Goal: Task Accomplishment & Management: Complete application form

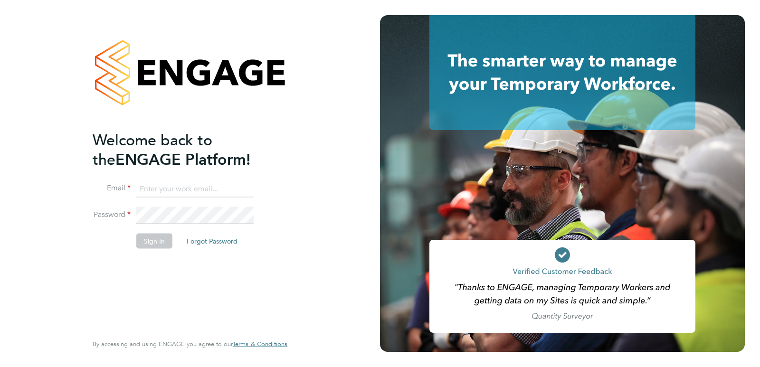
type input "Rufena.Haque@ncclondon.ac.uk"
click at [154, 246] on button "Sign In" at bounding box center [154, 240] width 36 height 15
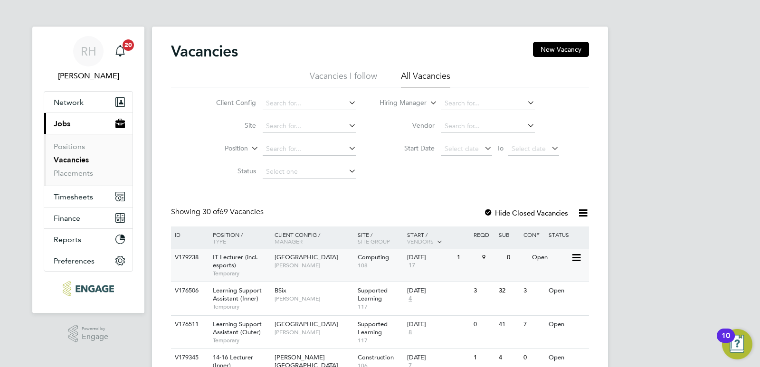
click at [216, 260] on span "IT Lecturer (incl. esports)" at bounding box center [235, 261] width 45 height 16
click at [479, 99] on input at bounding box center [488, 103] width 94 height 13
click at [492, 120] on li "Rachel Johnson" at bounding box center [498, 116] width 117 height 13
type input "[PERSON_NAME]"
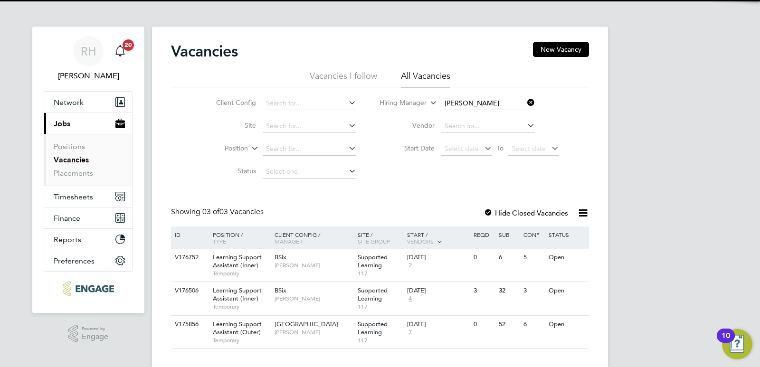
scroll to position [16, 0]
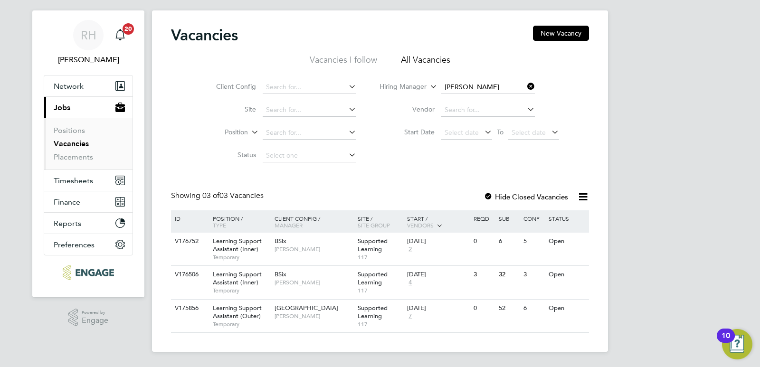
click at [526, 86] on icon at bounding box center [526, 86] width 0 height 13
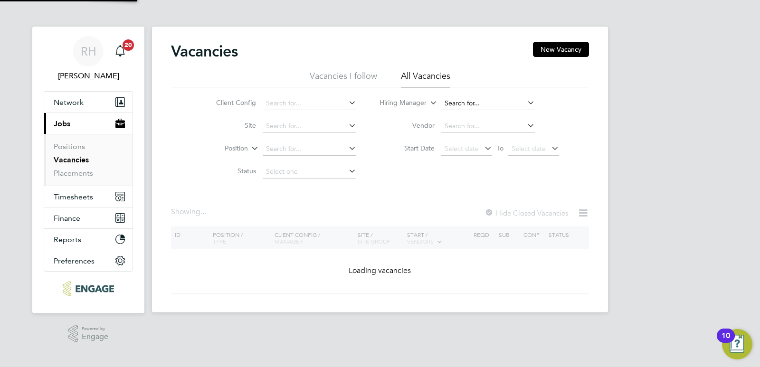
click at [466, 101] on input at bounding box center [488, 103] width 94 height 13
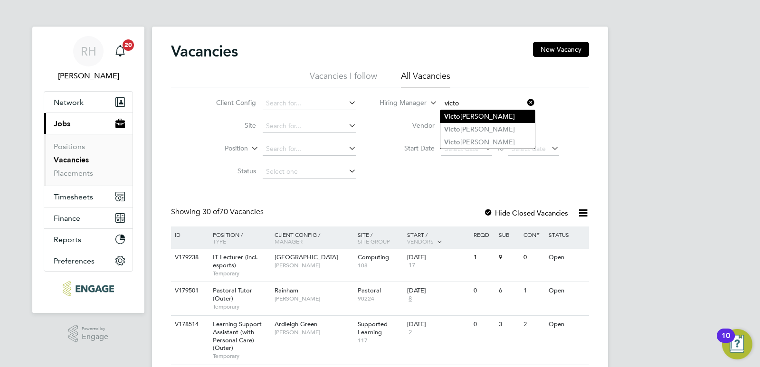
click at [466, 113] on li "Victo ria Ticehurst" at bounding box center [487, 116] width 95 height 13
type input "[PERSON_NAME]"
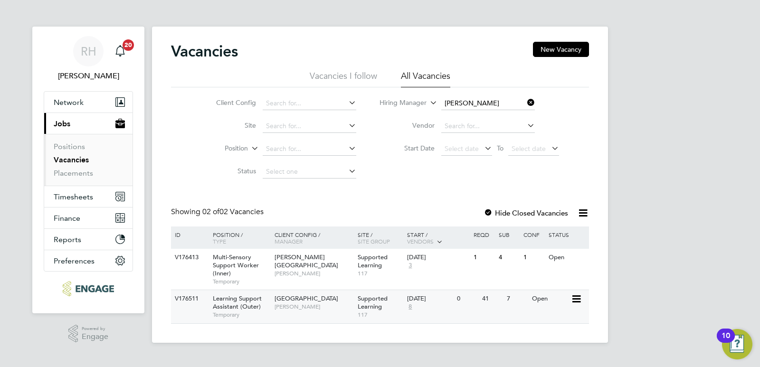
click at [236, 306] on span "Learning Support Assistant (Outer)" at bounding box center [237, 303] width 49 height 16
click at [239, 308] on span "Learning Support Assistant (Outer)" at bounding box center [237, 303] width 49 height 16
click at [573, 48] on button "New Vacancy" at bounding box center [561, 49] width 56 height 15
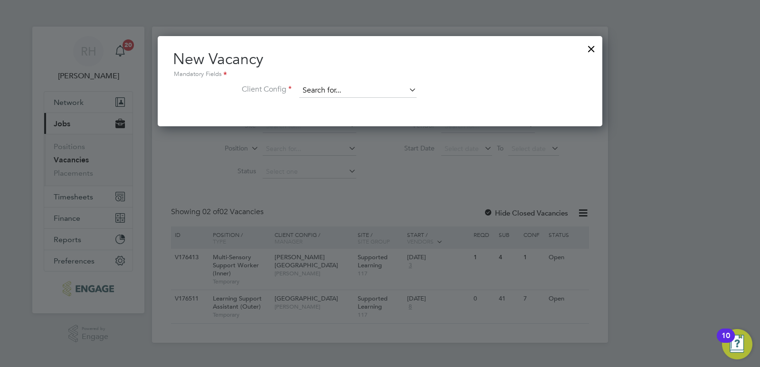
click at [401, 90] on input at bounding box center [357, 91] width 117 height 14
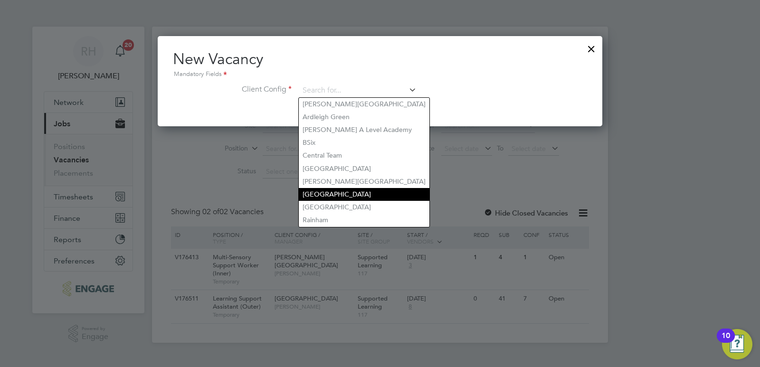
click at [361, 188] on li "Havering Sixth Form Campus" at bounding box center [364, 194] width 131 height 13
type input "Havering Sixth Form Campus"
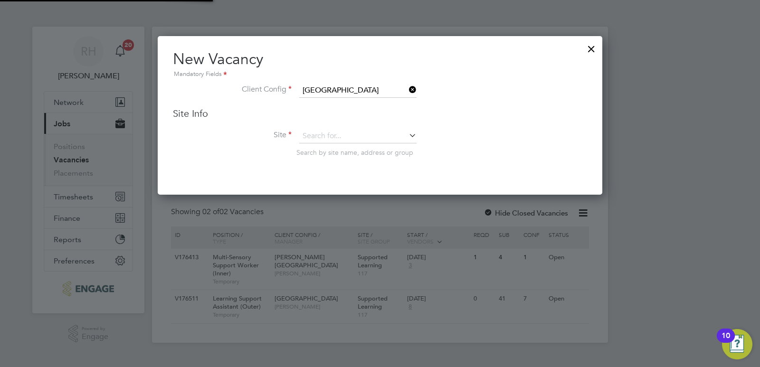
scroll to position [159, 445]
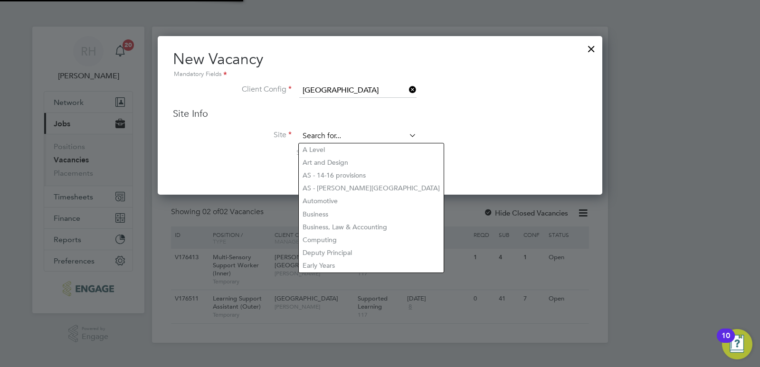
click at [346, 134] on input at bounding box center [357, 136] width 117 height 14
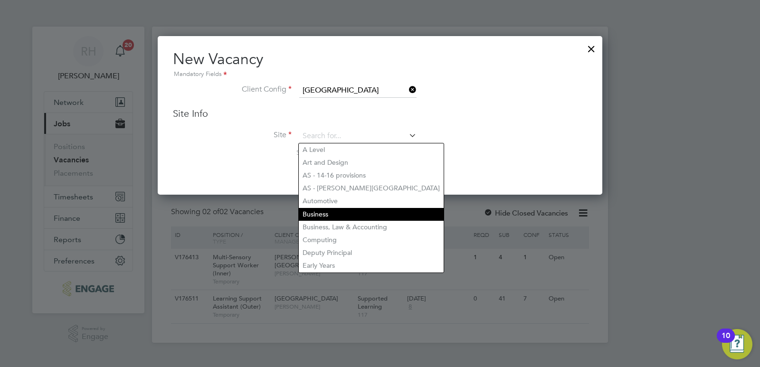
click at [322, 214] on li "Business" at bounding box center [371, 214] width 145 height 13
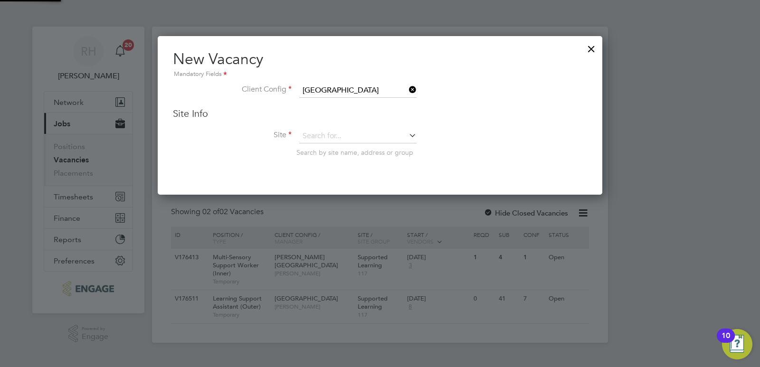
type input "Business"
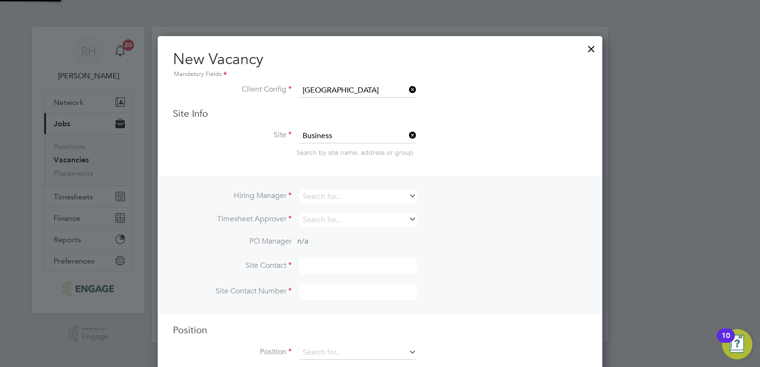
scroll to position [354, 445]
click at [314, 190] on input at bounding box center [357, 197] width 117 height 14
click at [314, 209] on b "Silka" at bounding box center [310, 210] width 15 height 8
type input "Silka Warrick-Akerele"
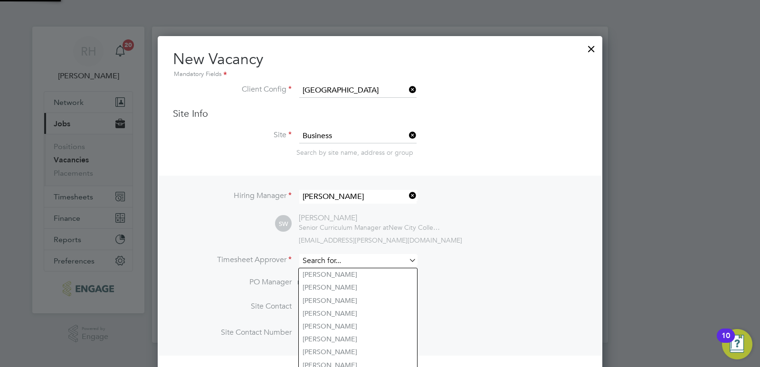
click at [307, 264] on input at bounding box center [357, 261] width 117 height 14
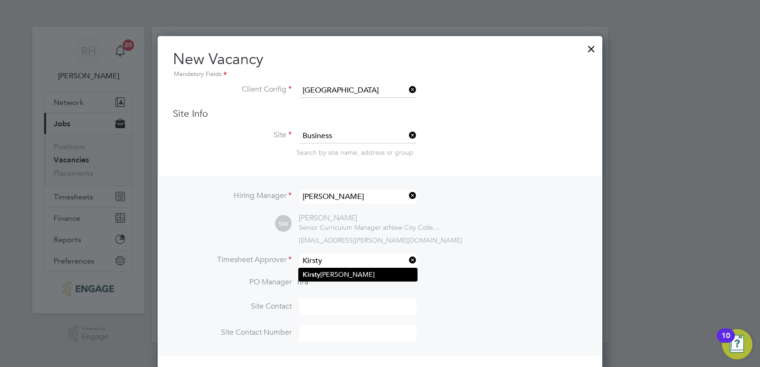
click at [308, 270] on li "Kirsty Hanmore" at bounding box center [358, 274] width 118 height 13
type input "Kirsty Hanmore"
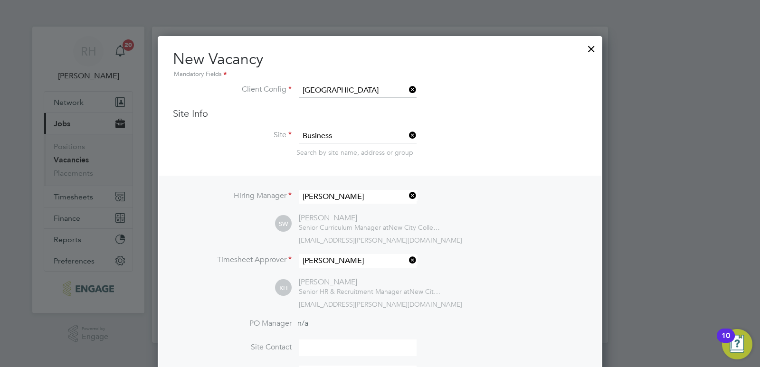
scroll to position [48, 0]
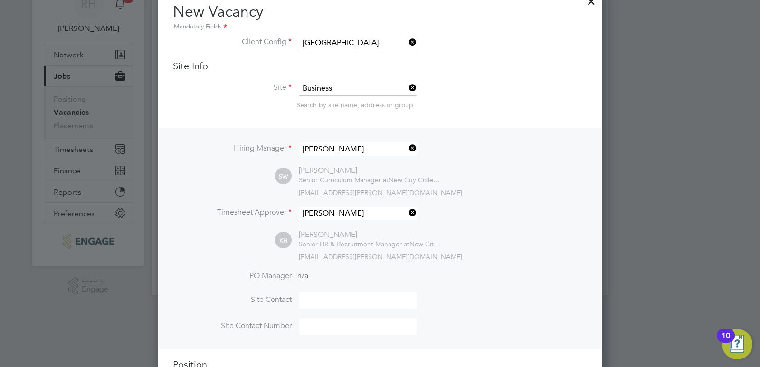
click at [407, 213] on icon at bounding box center [407, 212] width 0 height 13
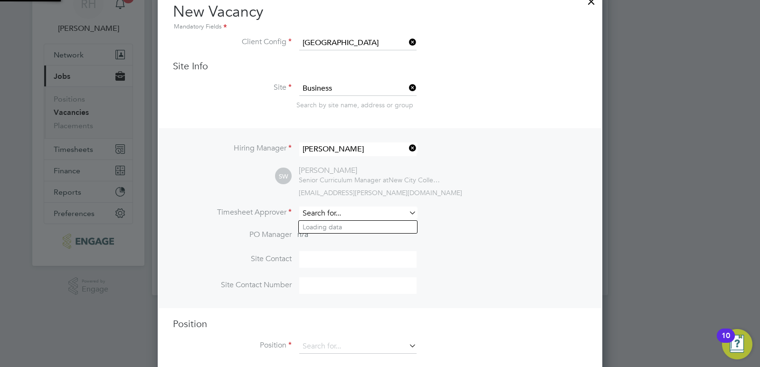
click at [352, 214] on input at bounding box center [357, 214] width 117 height 14
click at [348, 225] on li "Silk a Warrick-Akerele" at bounding box center [358, 227] width 118 height 13
type input "Silka Warrick-Akerele"
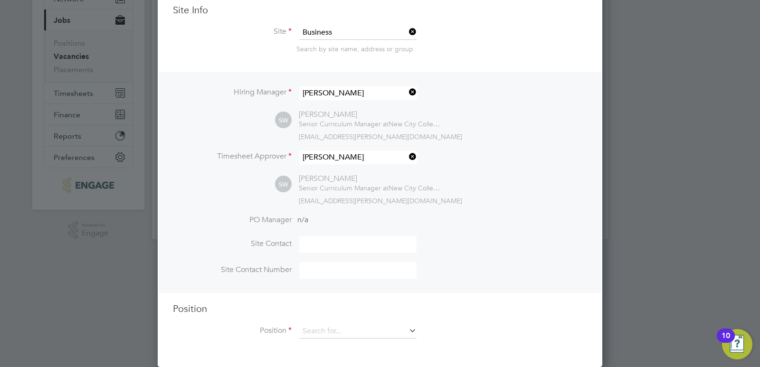
scroll to position [105, 0]
click at [351, 326] on input at bounding box center [357, 332] width 117 height 14
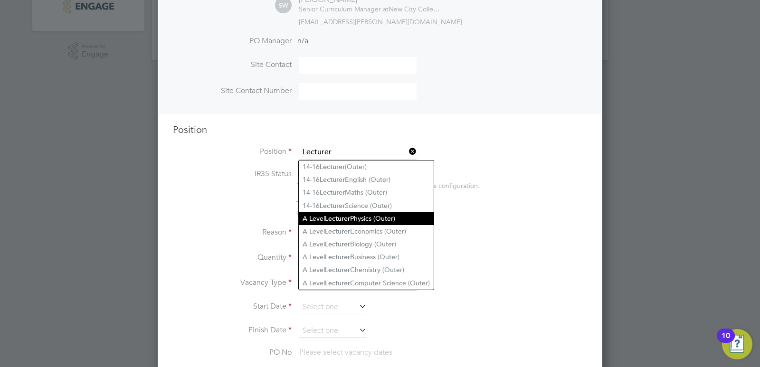
scroll to position [295, 0]
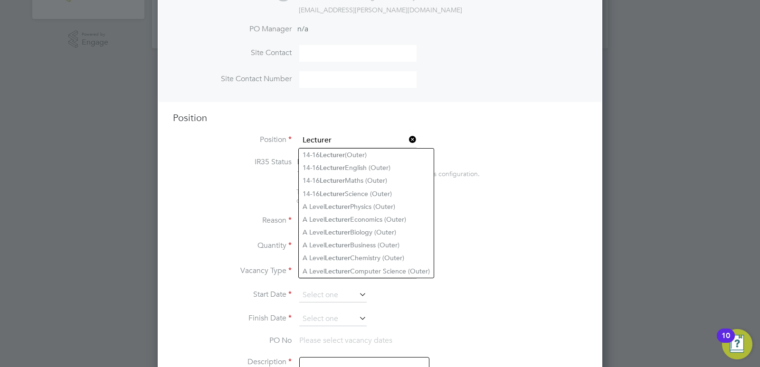
type input "Lecturer"
click at [407, 139] on icon at bounding box center [407, 139] width 0 height 13
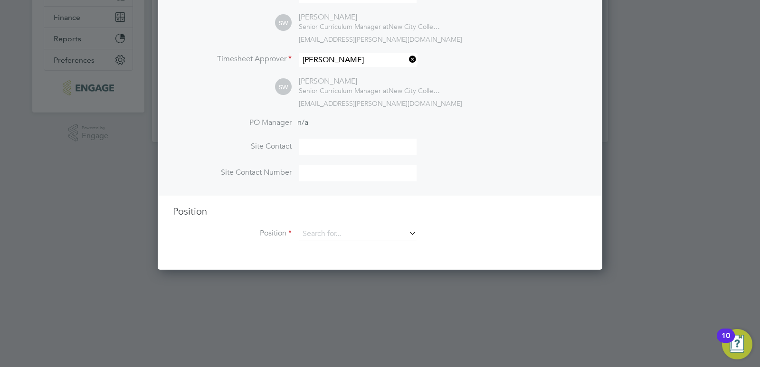
scroll to position [105, 0]
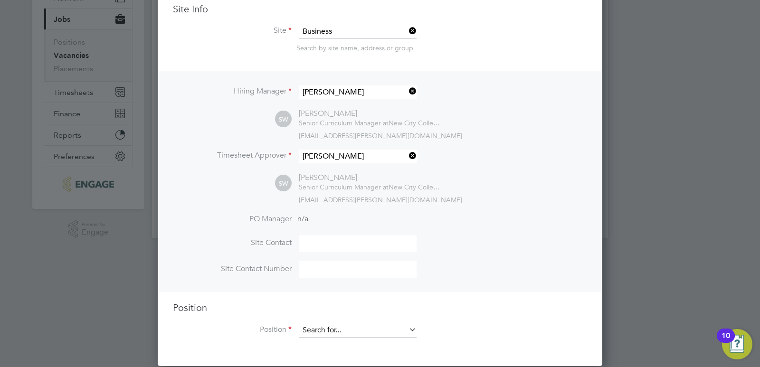
click at [324, 325] on input at bounding box center [357, 331] width 117 height 14
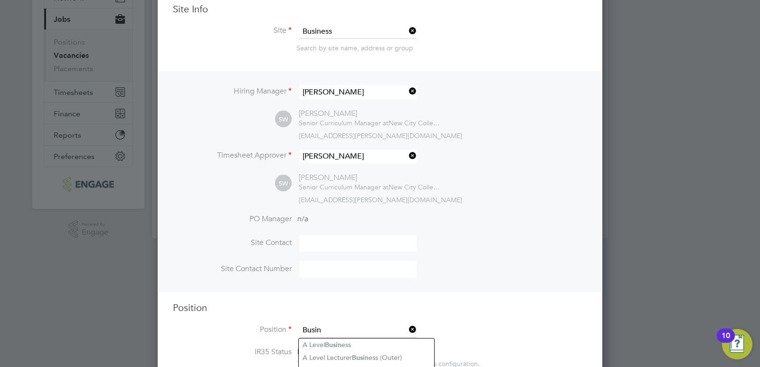
scroll to position [152, 0]
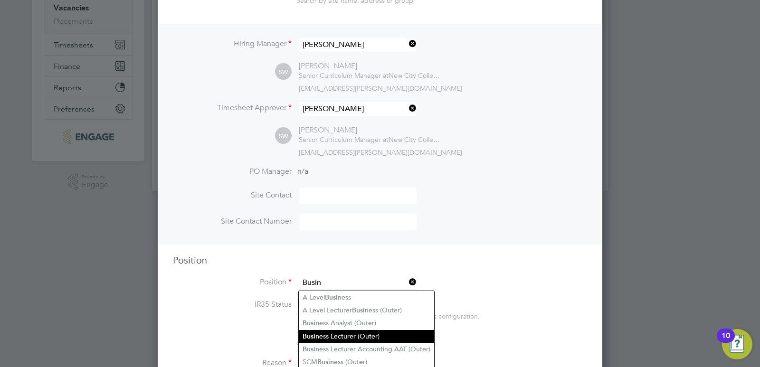
click at [355, 335] on li "Busin ess Lecturer (Outer)" at bounding box center [366, 336] width 135 height 13
type input "Business Lecturer (Outer)"
type textarea "PURPOSE OF JOB: • To teach and assess learning on a range of courses, which inc…"
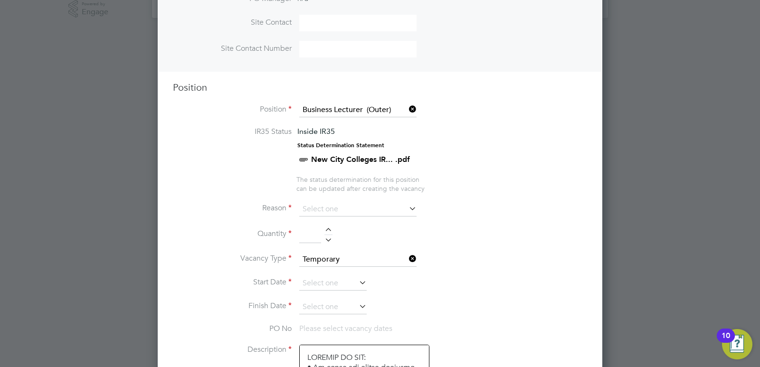
scroll to position [342, 0]
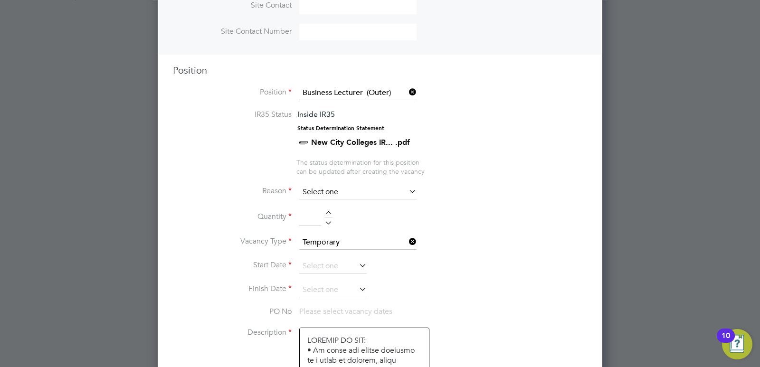
click at [353, 194] on input at bounding box center [357, 192] width 117 height 14
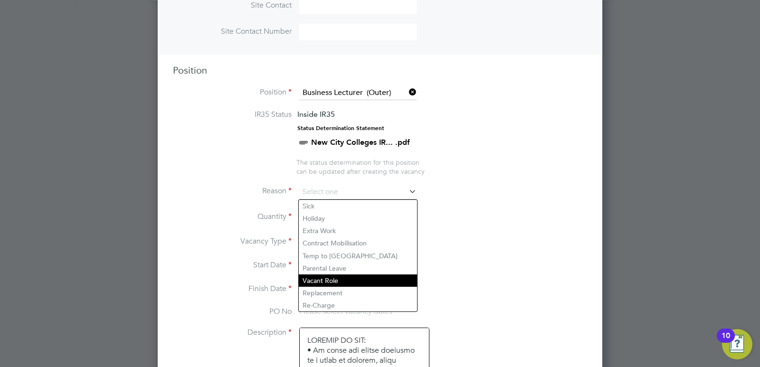
click at [316, 279] on li "Vacant Role" at bounding box center [358, 281] width 118 height 12
type input "Vacant Role"
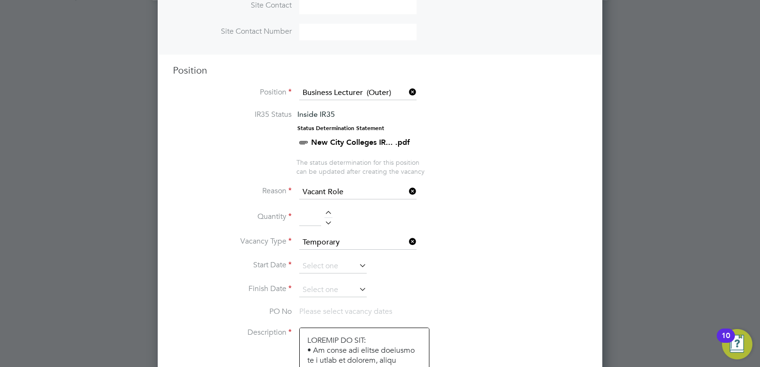
click at [330, 211] on div at bounding box center [329, 214] width 8 height 7
type input "1"
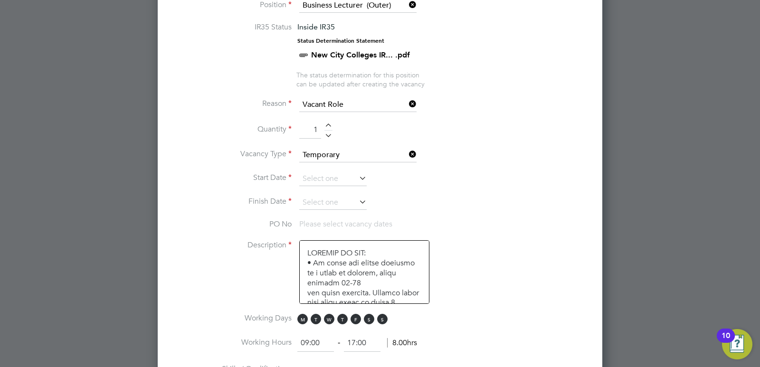
scroll to position [437, 0]
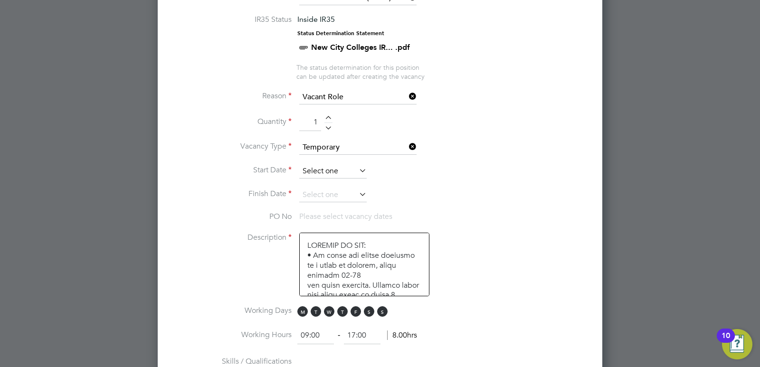
click at [336, 172] on input at bounding box center [332, 171] width 67 height 14
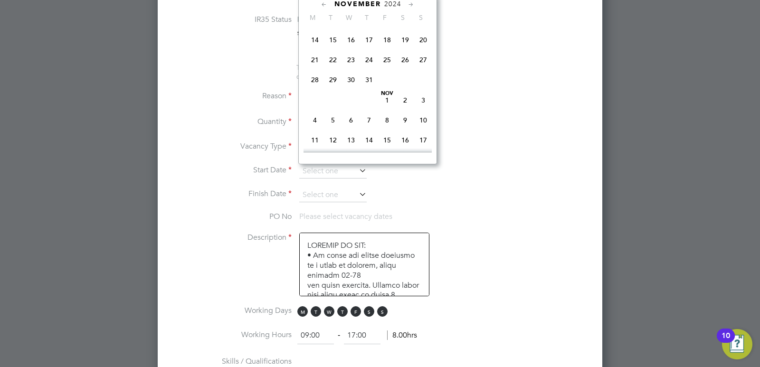
scroll to position [126, 0]
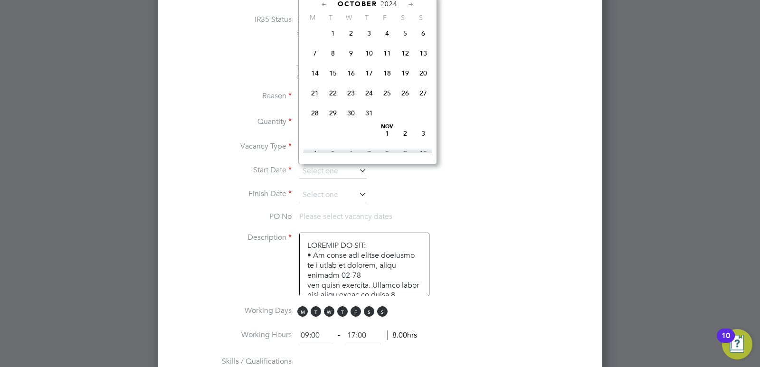
click at [351, 76] on span "16" at bounding box center [351, 73] width 18 height 18
type input "16 Oct 2024"
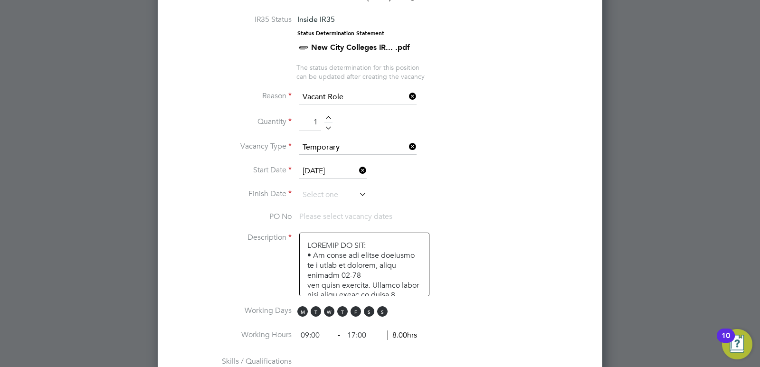
click at [357, 193] on icon at bounding box center [357, 194] width 0 height 13
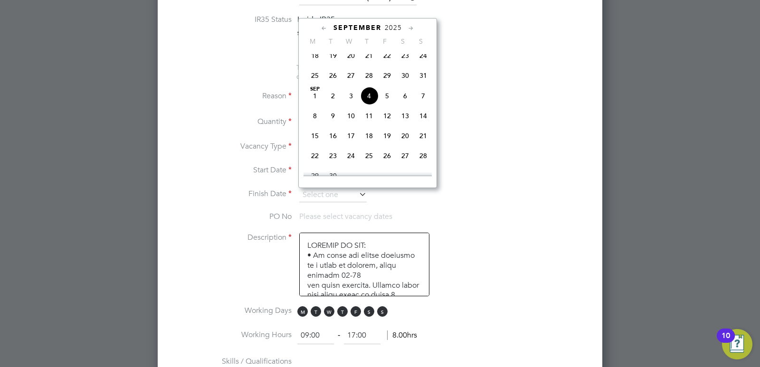
click at [421, 63] on span "24" at bounding box center [423, 56] width 18 height 18
type input "24 Aug 2025"
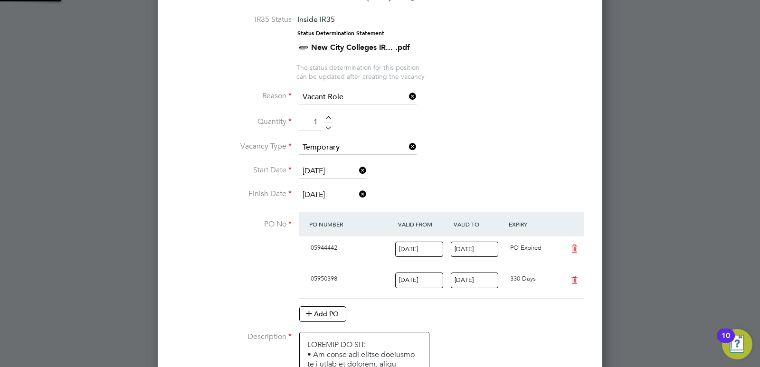
scroll to position [0, 0]
click at [357, 195] on icon at bounding box center [357, 194] width 0 height 13
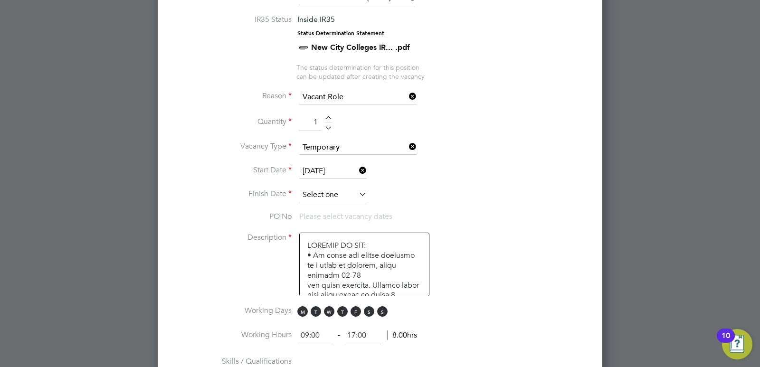
click at [325, 191] on input at bounding box center [332, 195] width 67 height 14
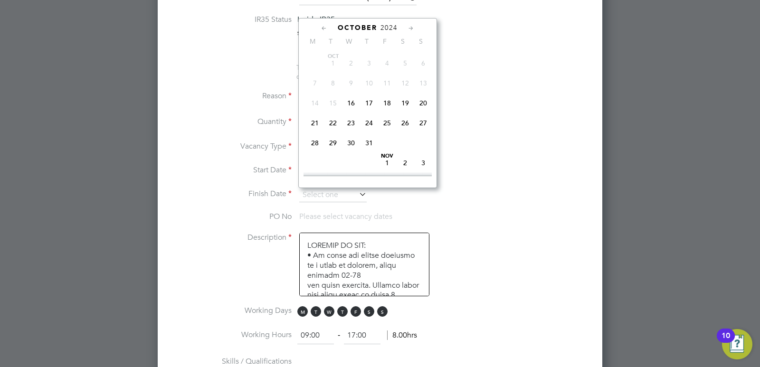
click at [385, 124] on span "25" at bounding box center [387, 123] width 18 height 18
type input "[DATE]"
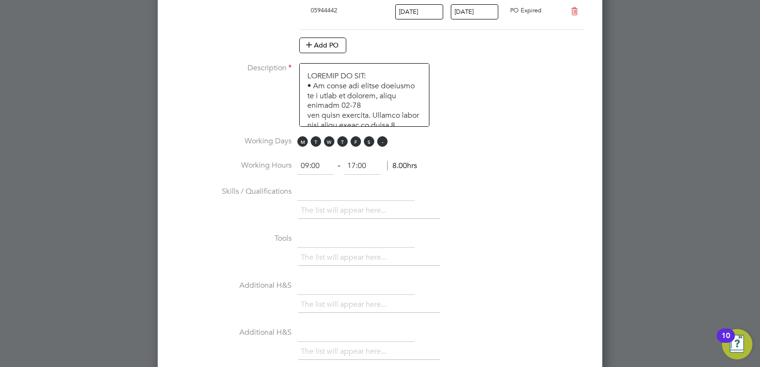
click at [387, 143] on span "S" at bounding box center [382, 141] width 10 height 10
click at [370, 142] on span "S" at bounding box center [369, 141] width 10 height 10
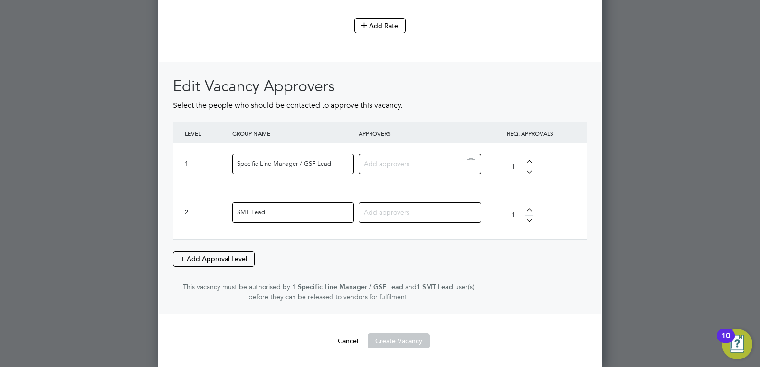
click at [384, 167] on input at bounding box center [416, 163] width 105 height 12
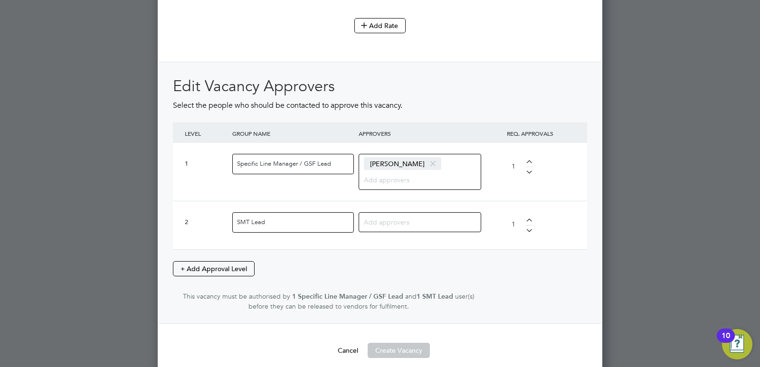
click at [375, 229] on div at bounding box center [420, 222] width 123 height 20
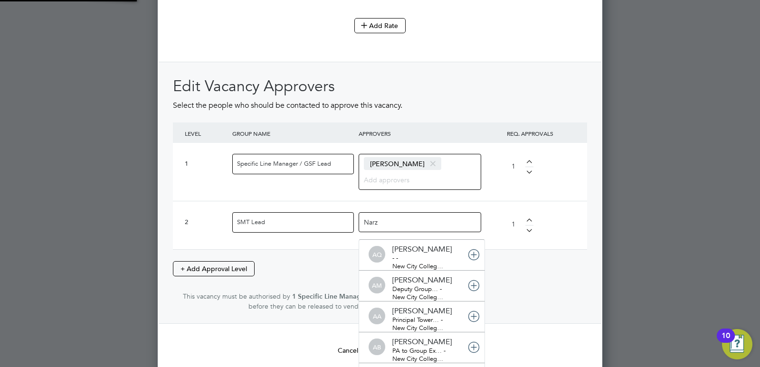
scroll to position [0, 0]
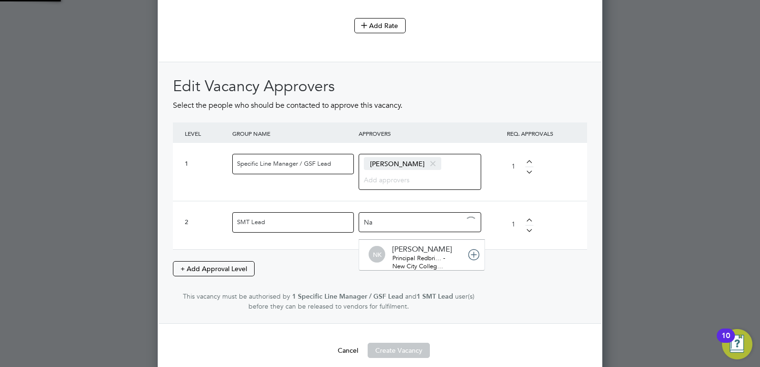
type input "N"
type input "J"
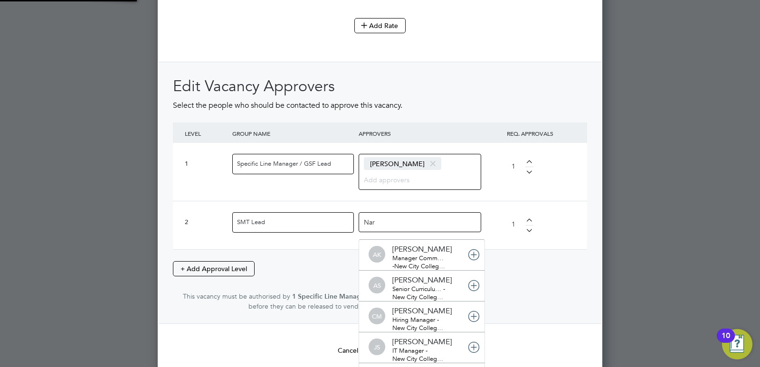
type input "Narz"
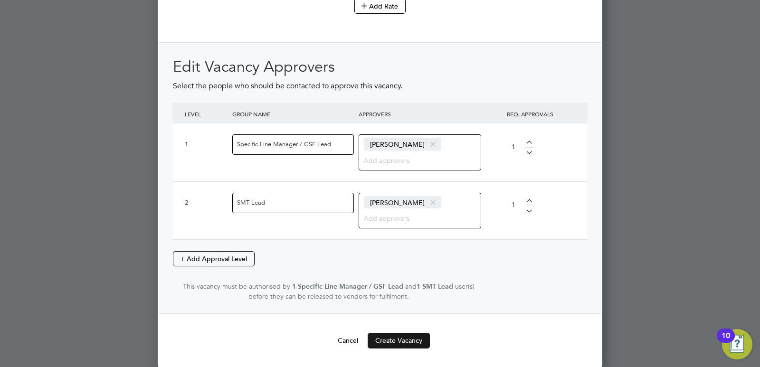
click at [399, 339] on button "Create Vacancy" at bounding box center [399, 340] width 62 height 15
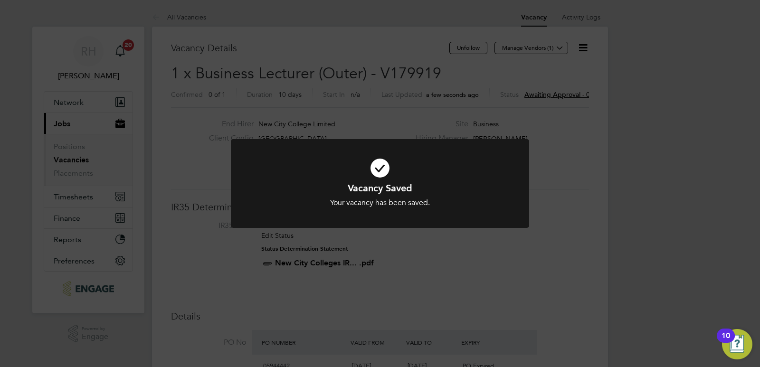
click at [479, 308] on div "Vacancy Saved Your vacancy has been saved. Cancel Okay" at bounding box center [380, 183] width 760 height 367
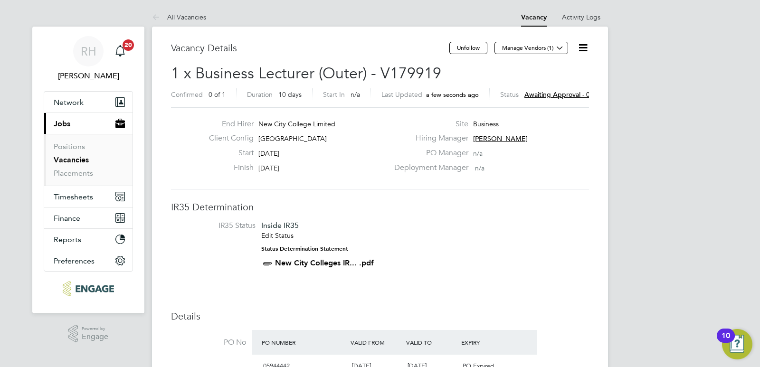
click at [583, 46] on icon at bounding box center [583, 48] width 12 height 12
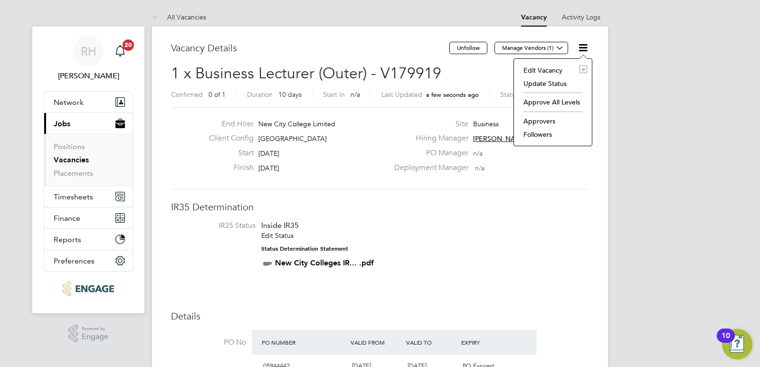
click at [550, 101] on li "Approve All Levels" at bounding box center [553, 102] width 68 height 13
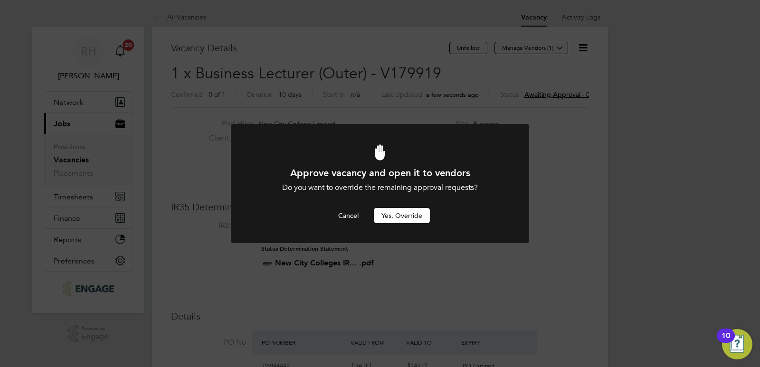
click at [409, 219] on button "Yes, Override" at bounding box center [402, 215] width 56 height 15
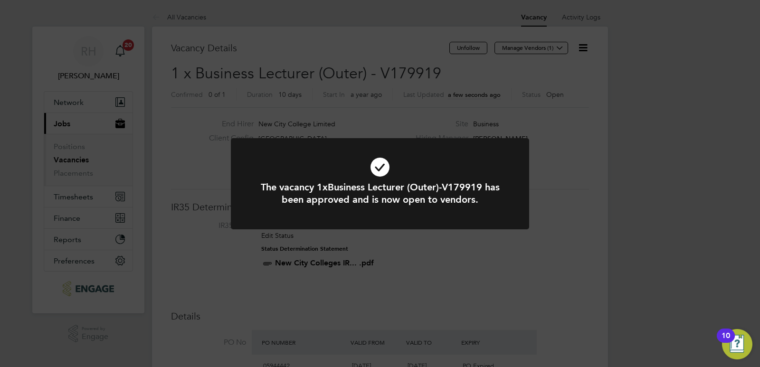
click at [409, 250] on div "The vacancy 1xBusiness Lecturer (Outer)-V179919 has been approved and is now op…" at bounding box center [380, 183] width 760 height 367
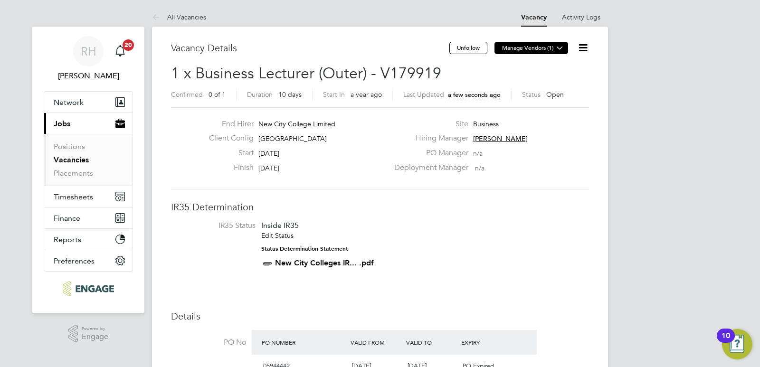
click at [553, 52] on button "Manage Vendors (1)" at bounding box center [532, 48] width 74 height 12
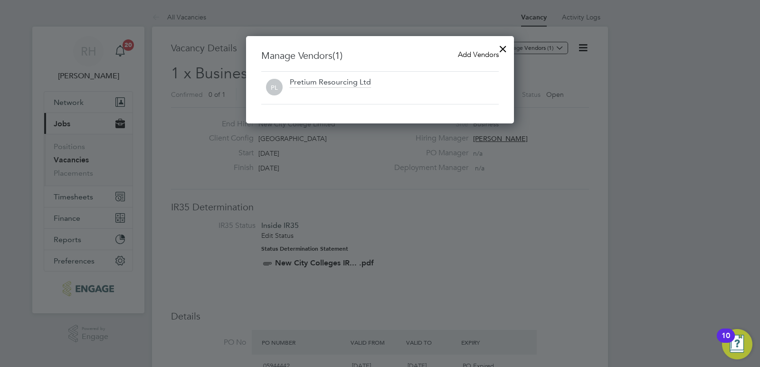
click at [465, 56] on span "Add Vendors" at bounding box center [478, 54] width 41 height 9
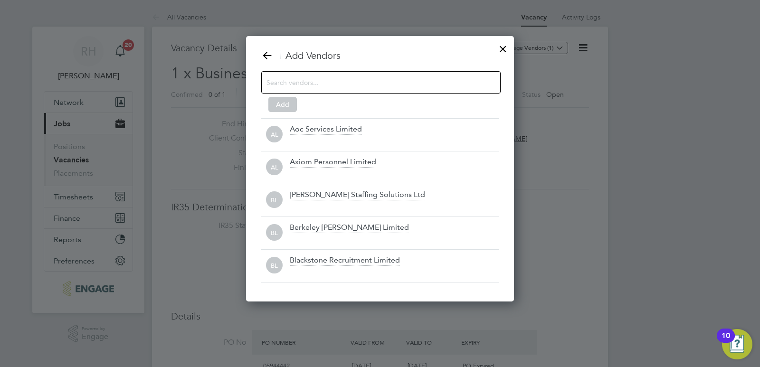
click at [314, 80] on input at bounding box center [374, 82] width 214 height 12
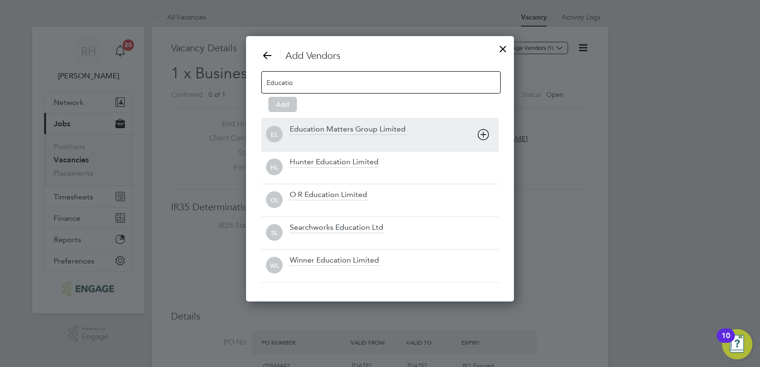
type input "Educatio"
click at [321, 128] on div "Education Matters Group Limited" at bounding box center [348, 129] width 116 height 10
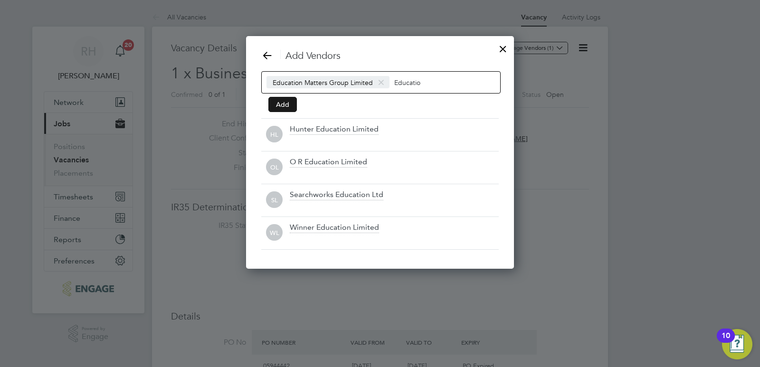
click at [288, 105] on button "Add" at bounding box center [282, 104] width 29 height 15
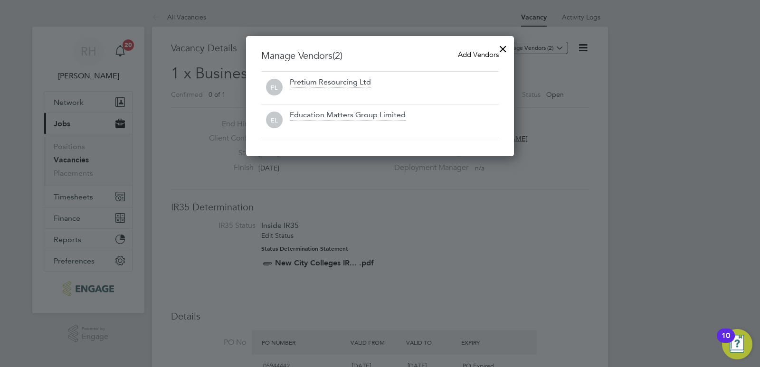
click at [503, 47] on div at bounding box center [503, 46] width 17 height 17
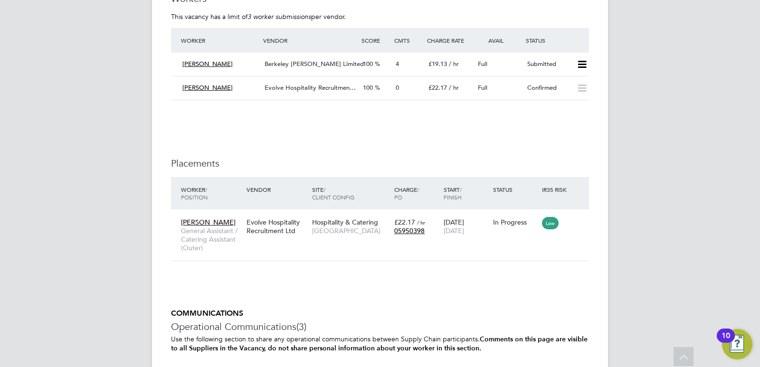
scroll to position [2043, 0]
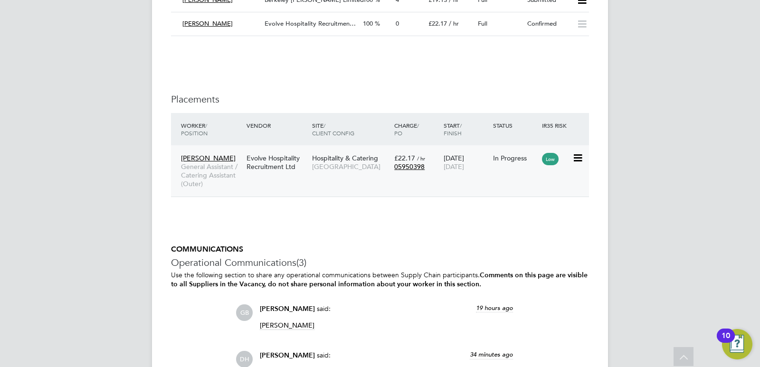
click at [278, 176] on div "Chantal Destouches General Assistant / Catering Assistant (Outer) Evolve Hospit…" at bounding box center [380, 171] width 418 height 52
click at [221, 166] on span "General Assistant / Catering Assistant (Outer)" at bounding box center [211, 176] width 61 height 26
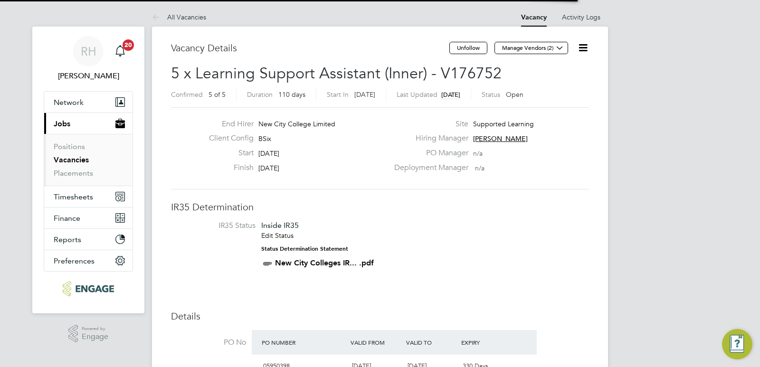
scroll to position [16, 89]
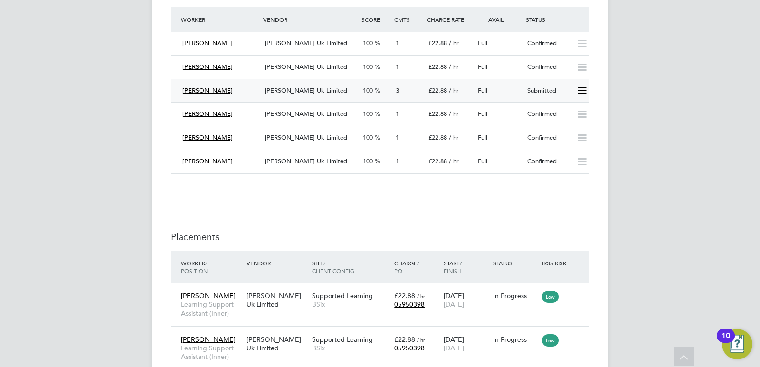
click at [241, 87] on div "[PERSON_NAME]" at bounding box center [220, 91] width 82 height 16
click at [582, 91] on icon at bounding box center [582, 91] width 12 height 8
click at [564, 109] on li "Offer" at bounding box center [569, 110] width 33 height 13
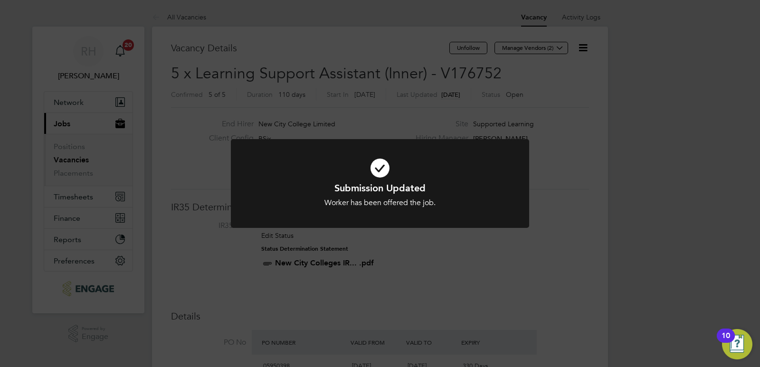
click at [392, 311] on div "Submission Updated Worker has been offered the job. Cancel Okay" at bounding box center [380, 183] width 760 height 367
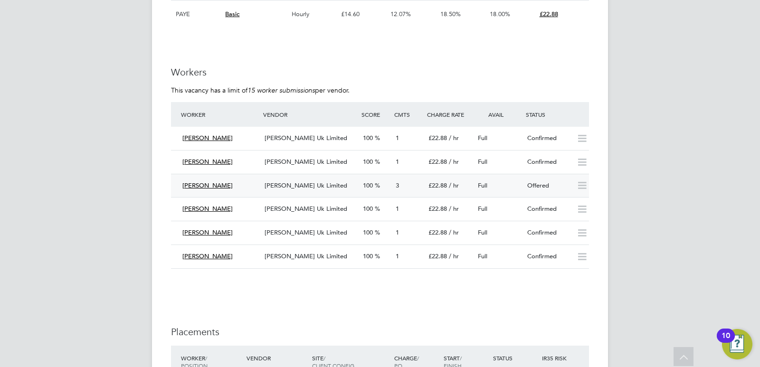
click at [292, 190] on div "[PERSON_NAME] Uk Limited" at bounding box center [310, 186] width 98 height 16
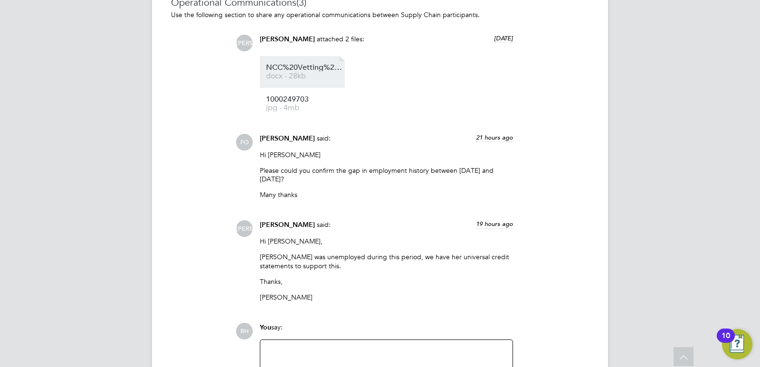
click at [293, 77] on span "docx - 28kb" at bounding box center [304, 76] width 76 height 7
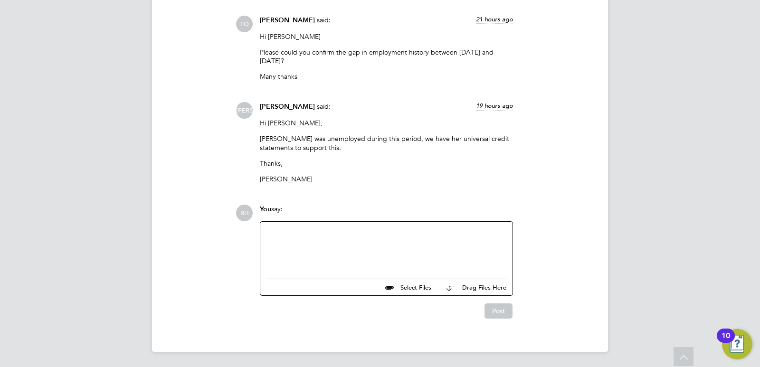
click at [322, 258] on div at bounding box center [386, 248] width 241 height 41
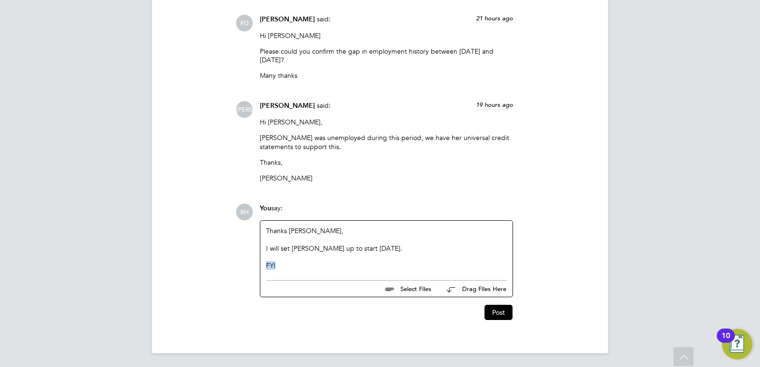
click at [261, 267] on div "Thanks Jerin, I will set Fatou up to start tomorrow. FYI" at bounding box center [386, 248] width 252 height 55
click at [495, 304] on button "Post" at bounding box center [499, 311] width 28 height 15
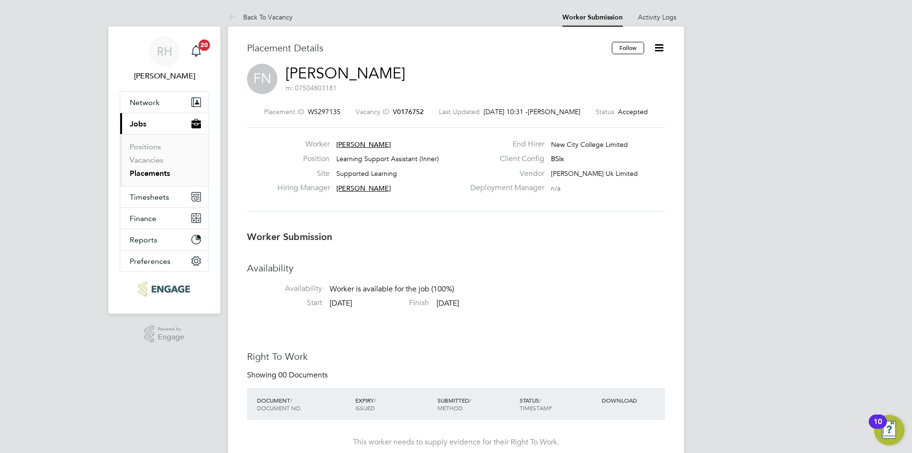
click at [412, 113] on span "V0176752" at bounding box center [408, 111] width 31 height 9
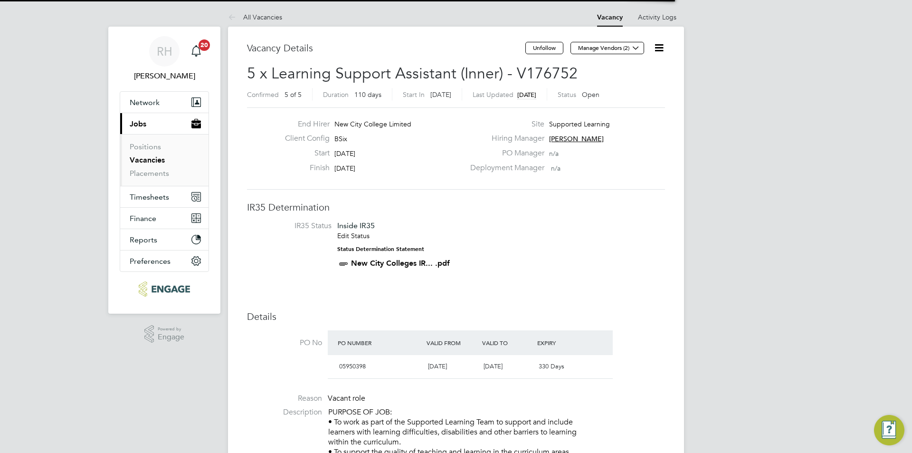
scroll to position [5, 5]
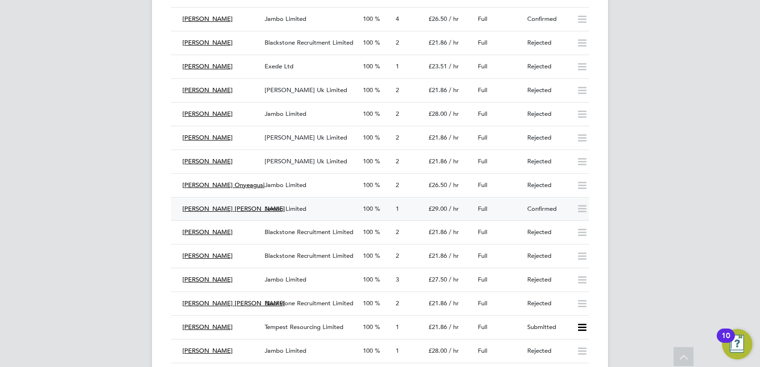
click at [344, 206] on div "Jambo Limited" at bounding box center [310, 209] width 98 height 16
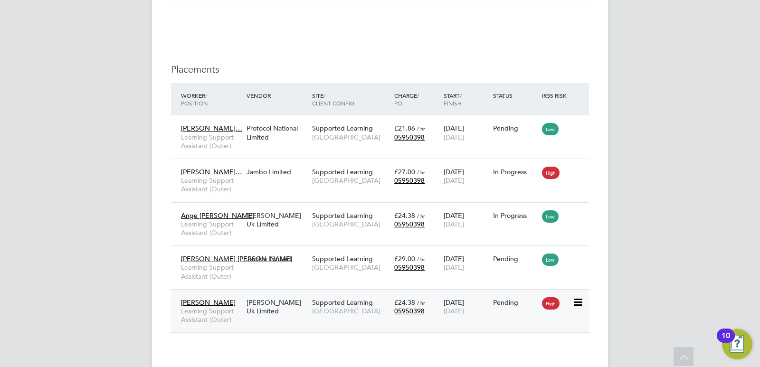
click at [228, 310] on span "Learning Support Assistant (Outer)" at bounding box center [211, 315] width 61 height 17
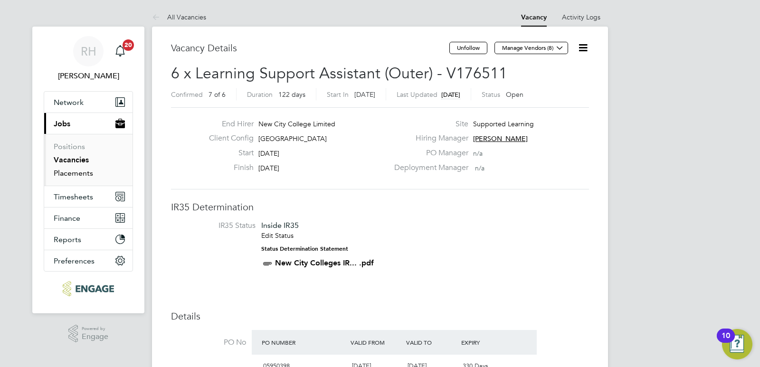
click at [76, 175] on link "Placements" at bounding box center [73, 173] width 39 height 9
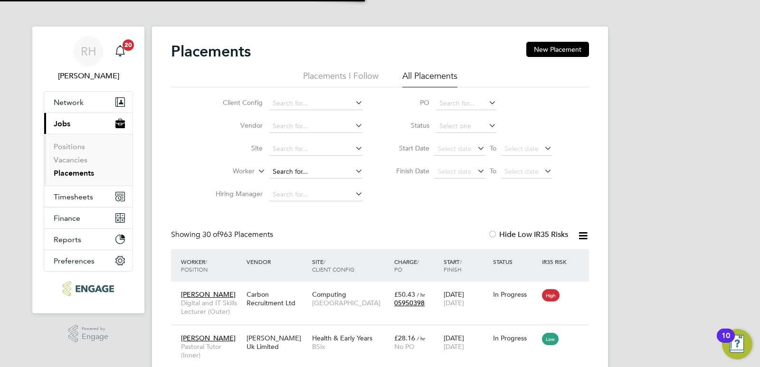
scroll to position [28, 83]
click at [317, 170] on input at bounding box center [316, 171] width 94 height 13
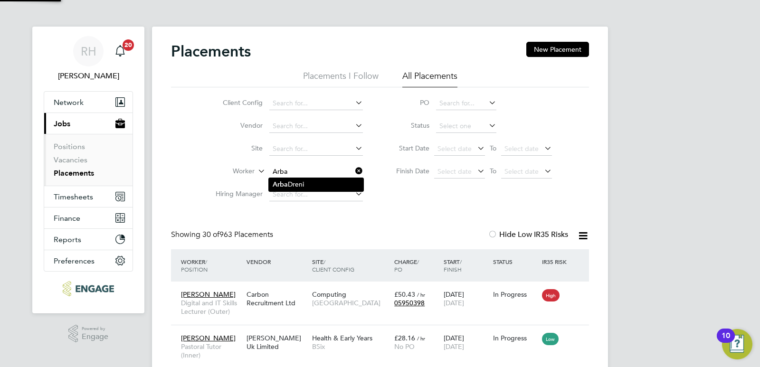
click at [314, 185] on li "Arba Dreni" at bounding box center [316, 184] width 95 height 13
type input "Arba Dreni"
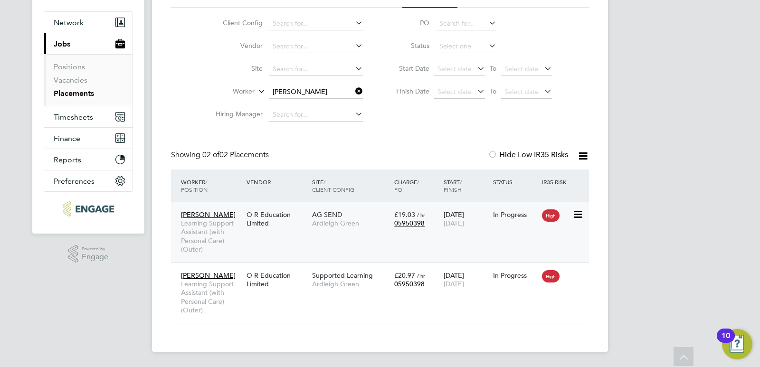
click at [255, 241] on div "Arba Dreni Learning Support Assistant (with Personal Care) (Outer) O R Educatio…" at bounding box center [380, 232] width 418 height 60
click at [304, 289] on div "O R Education Limited" at bounding box center [277, 280] width 66 height 27
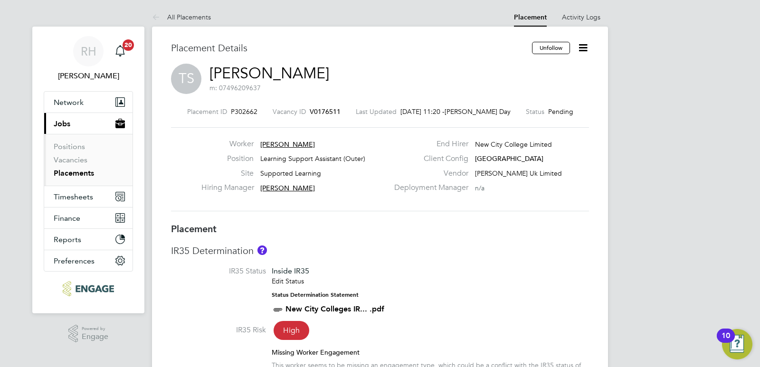
click at [338, 109] on span "V0176511" at bounding box center [325, 111] width 31 height 9
click at [330, 108] on span "V0178514" at bounding box center [327, 111] width 31 height 9
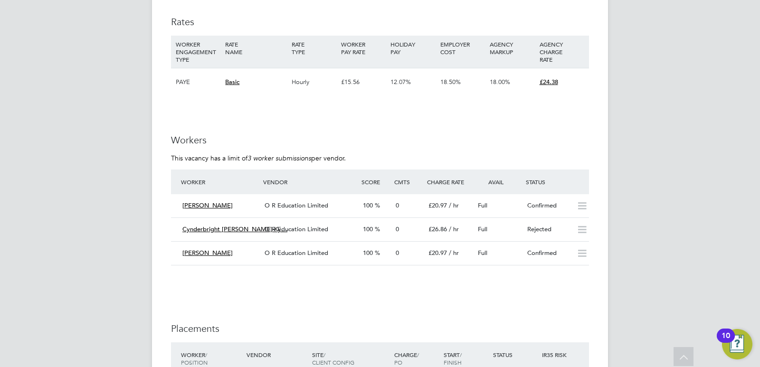
scroll to position [1758, 0]
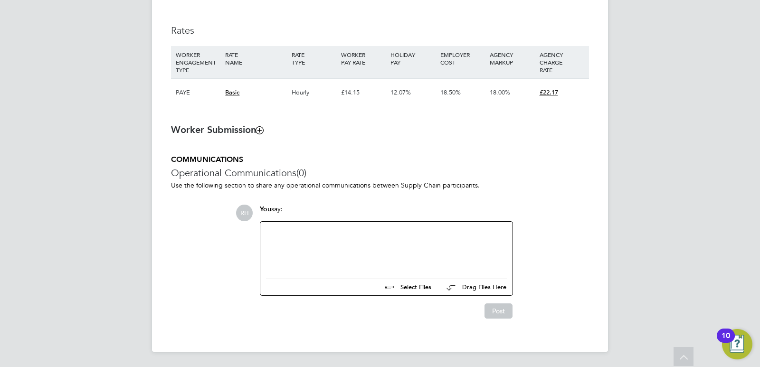
click at [271, 249] on div at bounding box center [386, 248] width 241 height 41
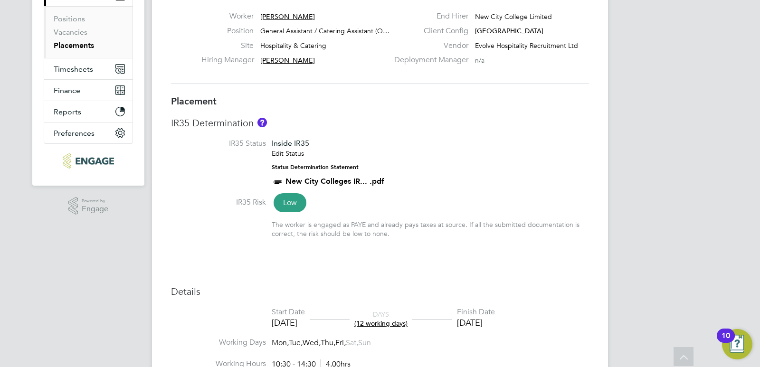
scroll to position [125, 0]
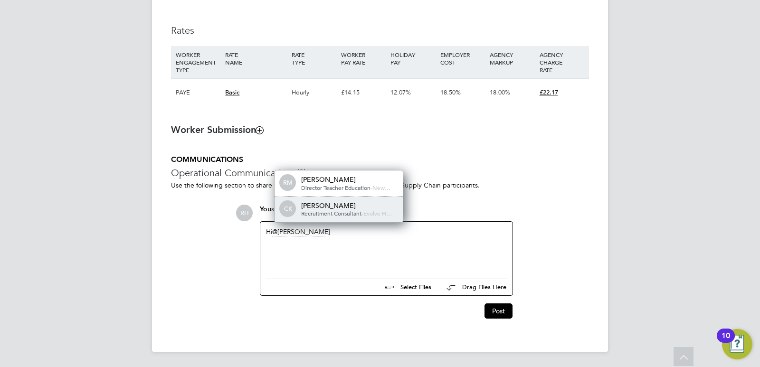
click at [347, 213] on span "Recruitment Consultant" at bounding box center [331, 214] width 60 height 8
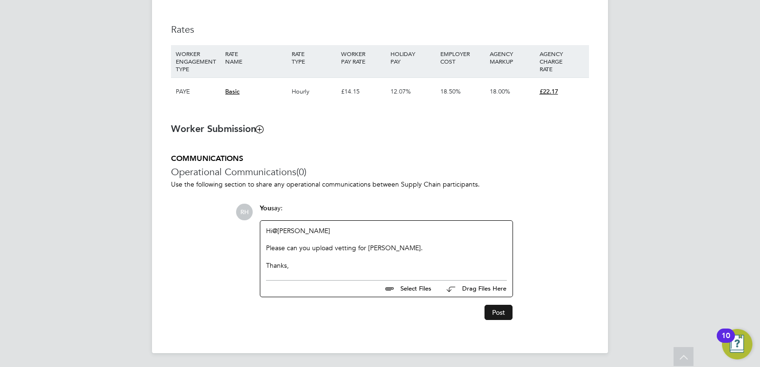
click at [493, 316] on button "Post" at bounding box center [499, 312] width 28 height 15
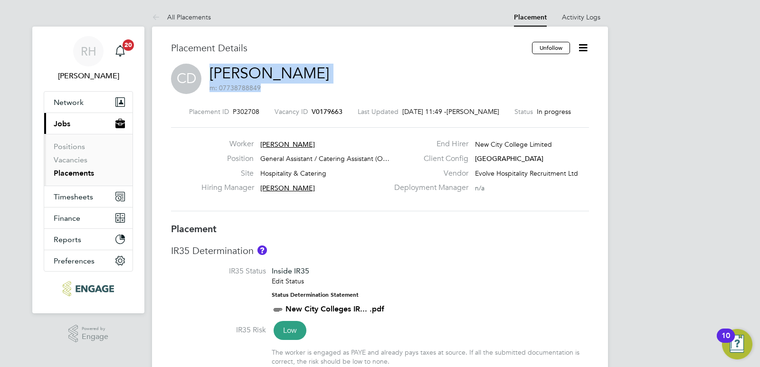
drag, startPoint x: 357, startPoint y: 79, endPoint x: 207, endPoint y: 74, distance: 149.7
click at [207, 74] on div "CD [PERSON_NAME] m: 07738788849" at bounding box center [380, 80] width 418 height 32
copy h2 "[PERSON_NAME] m: 07738788849"
click at [329, 114] on span "V0179663" at bounding box center [327, 111] width 31 height 9
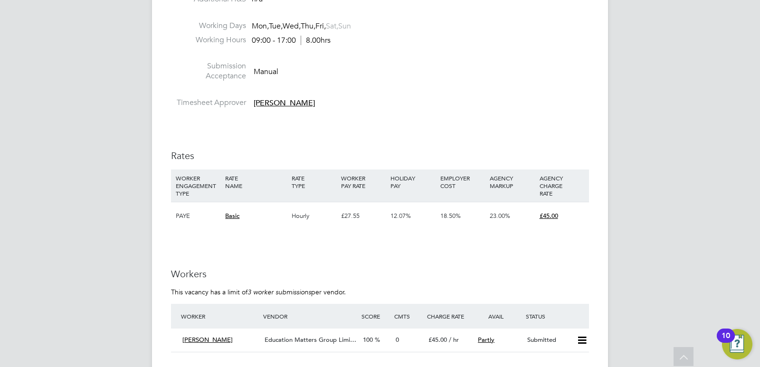
scroll to position [1330, 0]
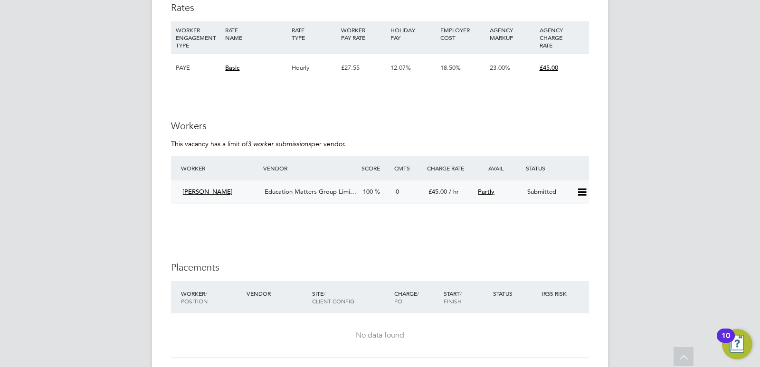
click at [581, 192] on icon at bounding box center [582, 193] width 12 height 8
click at [558, 212] on li "Offer" at bounding box center [569, 212] width 33 height 13
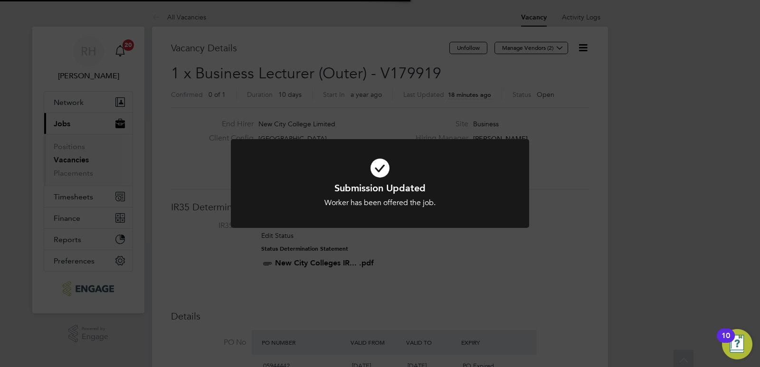
scroll to position [28, 67]
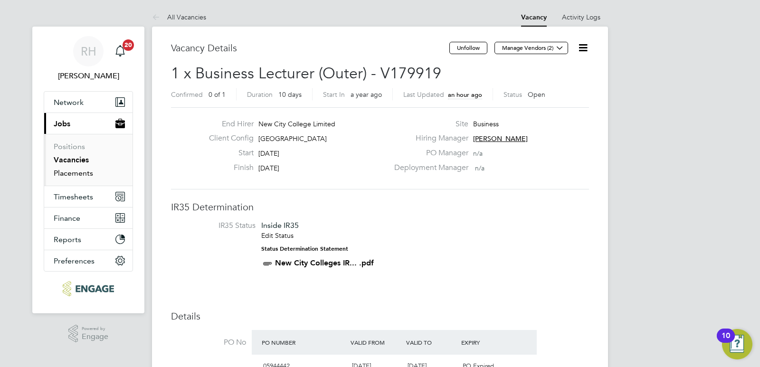
click at [70, 177] on link "Placements" at bounding box center [73, 173] width 39 height 9
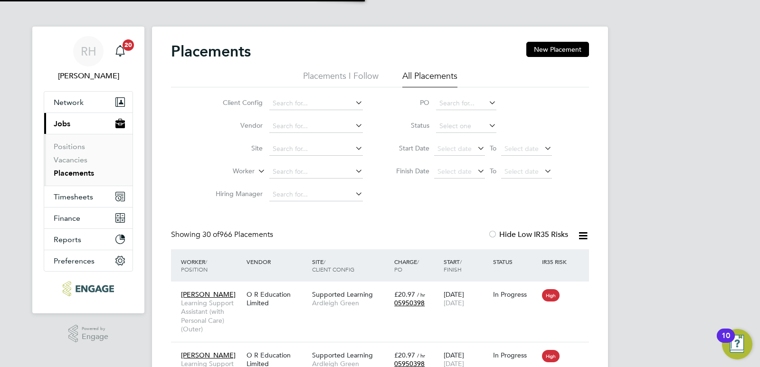
scroll to position [28, 83]
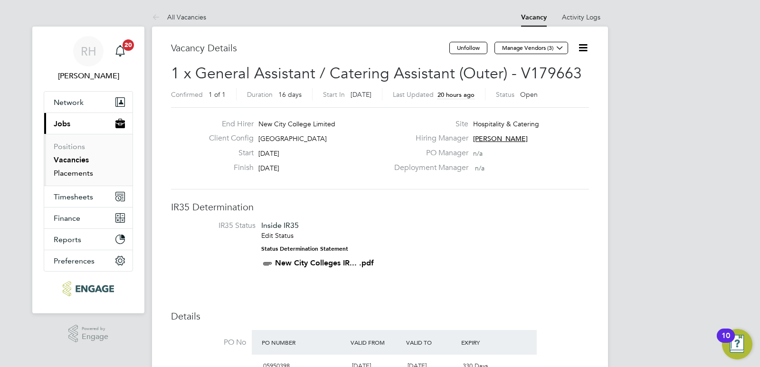
click at [72, 174] on link "Placements" at bounding box center [73, 173] width 39 height 9
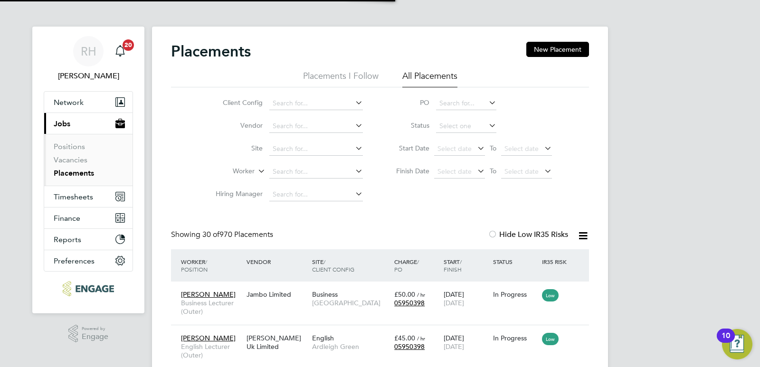
scroll to position [5, 5]
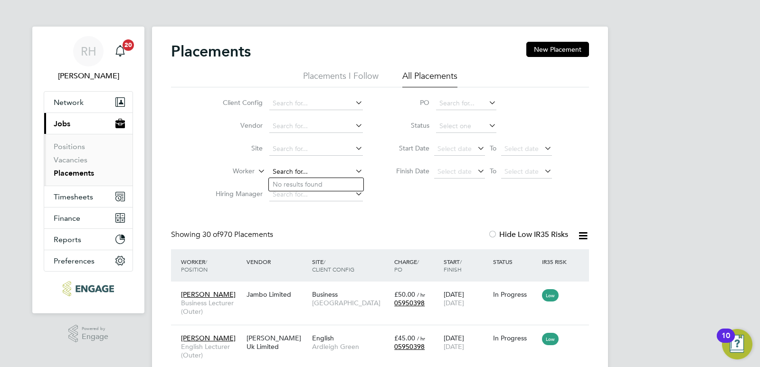
click at [281, 173] on input at bounding box center [316, 171] width 94 height 13
type input "Simone"
click at [289, 173] on input at bounding box center [316, 171] width 94 height 13
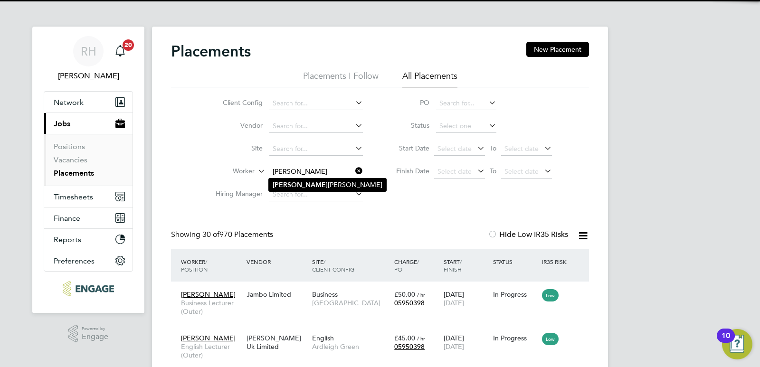
click at [290, 181] on b "Simone" at bounding box center [300, 185] width 55 height 8
type input "Simone Dubarry-Boyea"
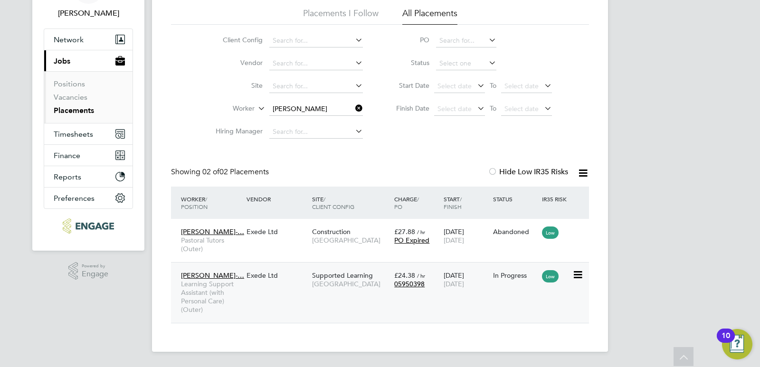
click at [287, 278] on div "Exede Ltd" at bounding box center [277, 276] width 66 height 18
click at [354, 109] on icon at bounding box center [354, 108] width 0 height 13
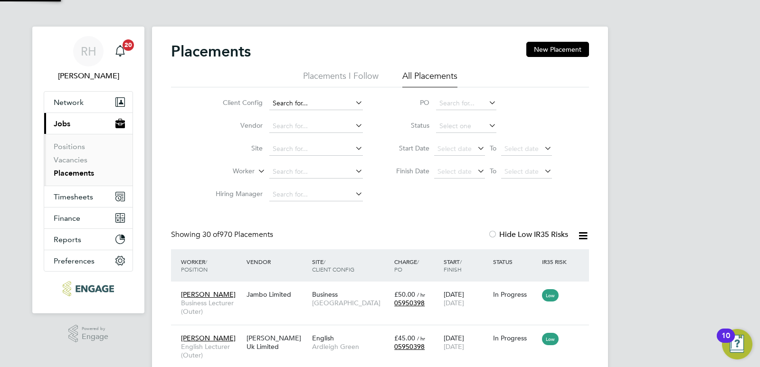
scroll to position [5, 5]
click at [76, 160] on link "Vacancies" at bounding box center [71, 159] width 34 height 9
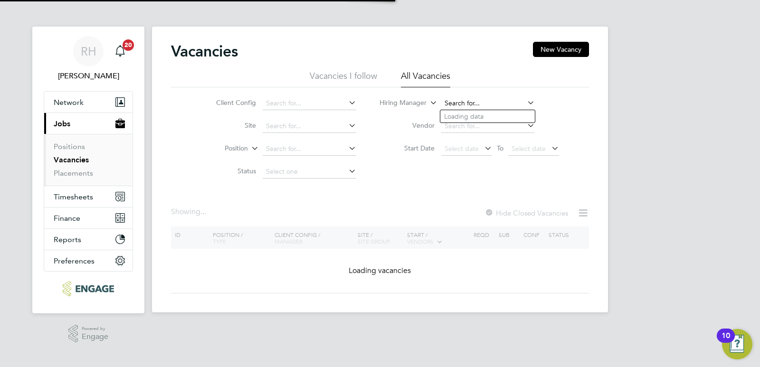
click at [449, 105] on input at bounding box center [488, 103] width 94 height 13
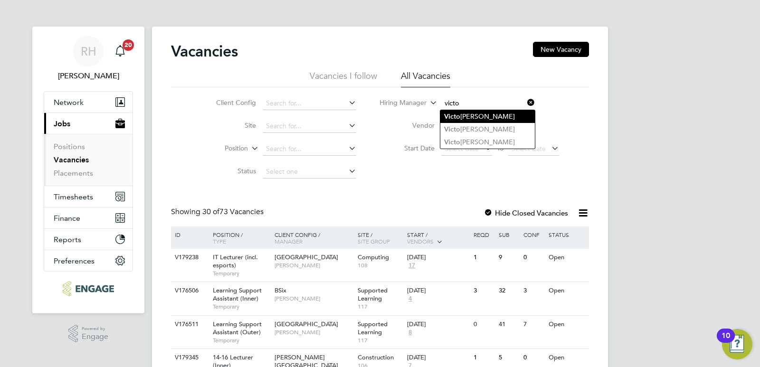
click at [454, 114] on b "Victo" at bounding box center [452, 117] width 16 height 8
type input "Victoria Ticehurst"
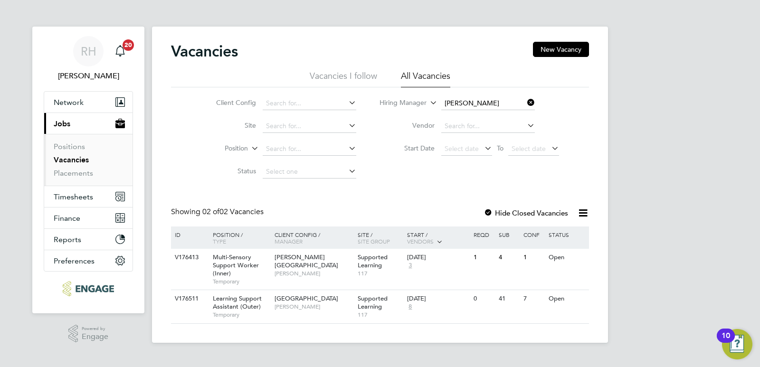
click at [526, 103] on icon at bounding box center [526, 102] width 0 height 13
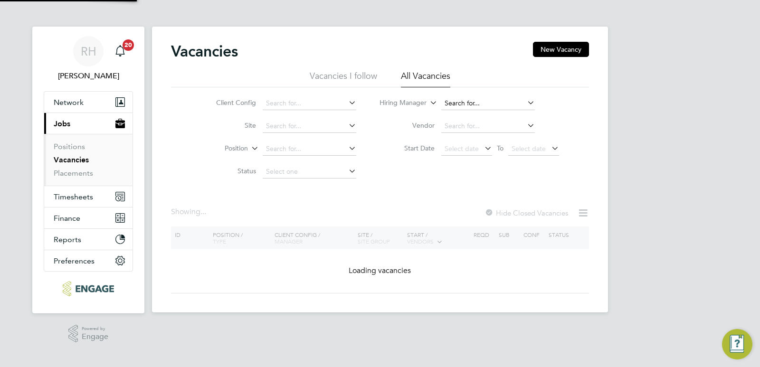
click at [472, 109] on input at bounding box center [488, 103] width 94 height 13
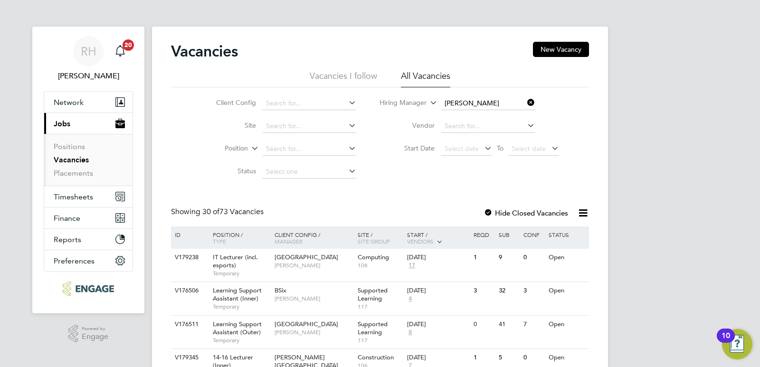
click at [468, 116] on li "Rachel Johnson" at bounding box center [498, 116] width 117 height 13
type input "[PERSON_NAME]"
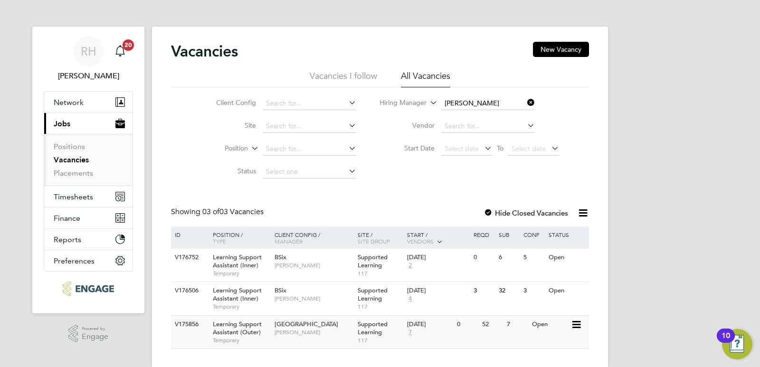
click at [227, 331] on span "Learning Support Assistant (Outer)" at bounding box center [237, 328] width 49 height 16
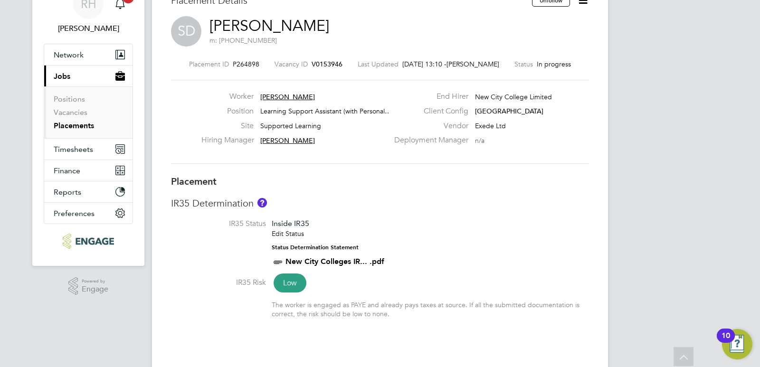
scroll to position [17, 0]
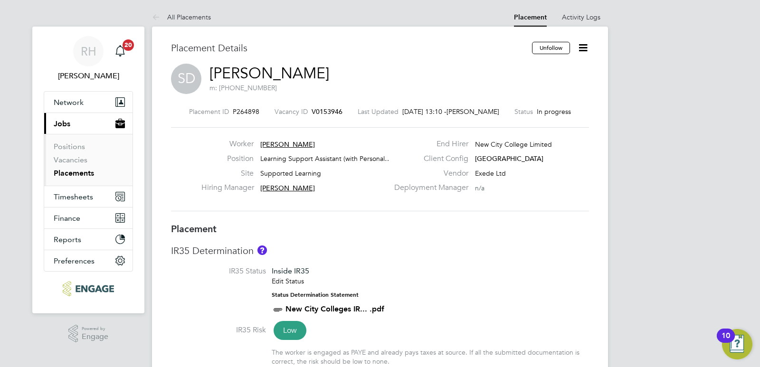
click at [584, 48] on icon at bounding box center [583, 48] width 12 height 12
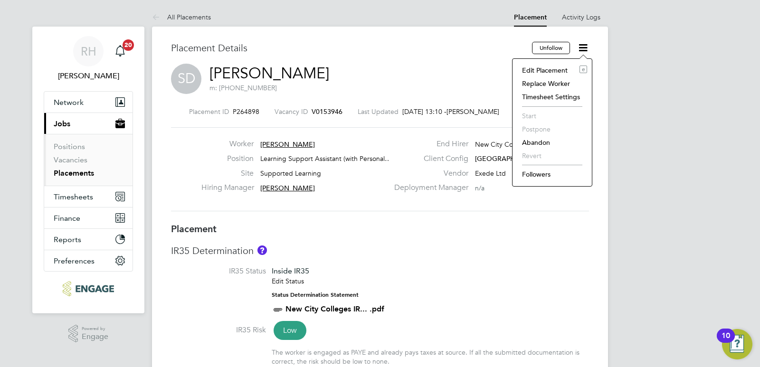
click at [538, 73] on li "Edit Placement e" at bounding box center [552, 70] width 70 height 13
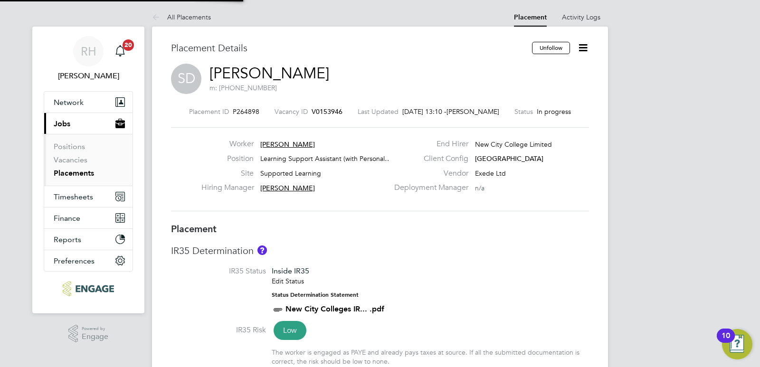
type input "Greg Cavill"
type input "Victoria Ticehurst"
type input "13 Jan 2025"
type input "07 Nov 2025"
type input "09:00"
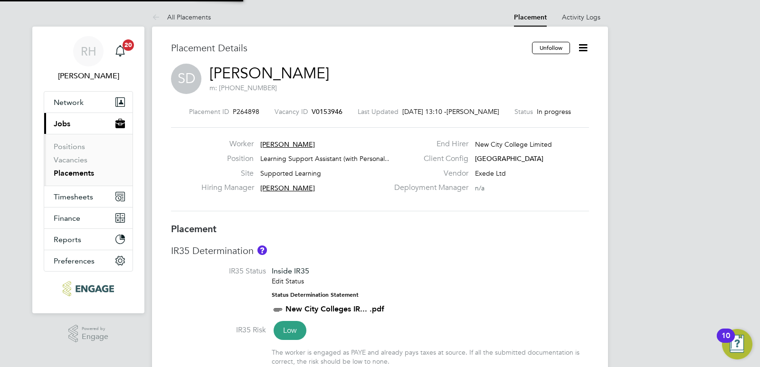
type input "16:30"
type input "15186"
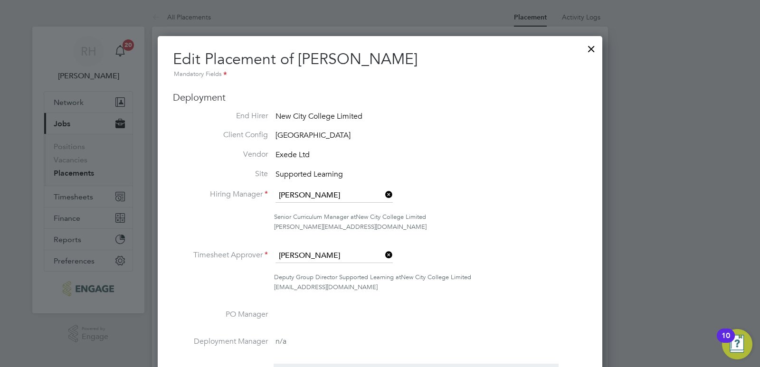
click at [589, 49] on div at bounding box center [591, 46] width 17 height 17
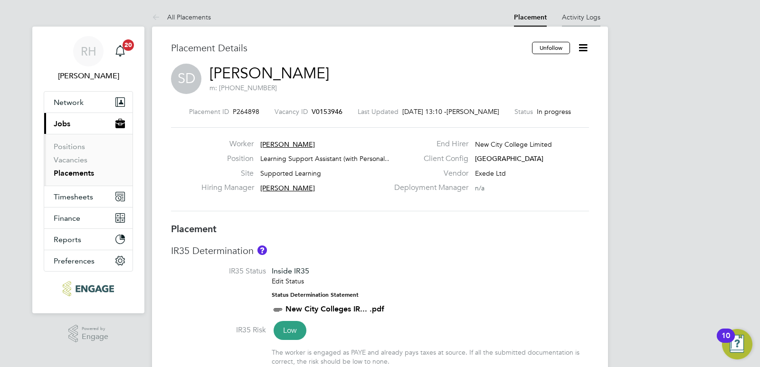
click at [589, 13] on link "Activity Logs" at bounding box center [581, 17] width 38 height 9
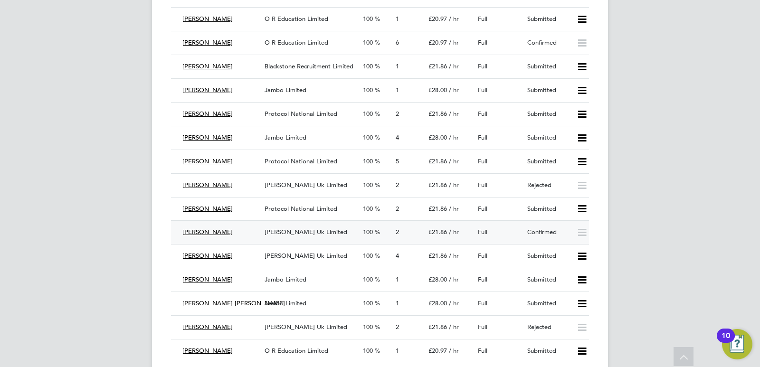
click at [373, 230] on span "100" at bounding box center [368, 232] width 10 height 8
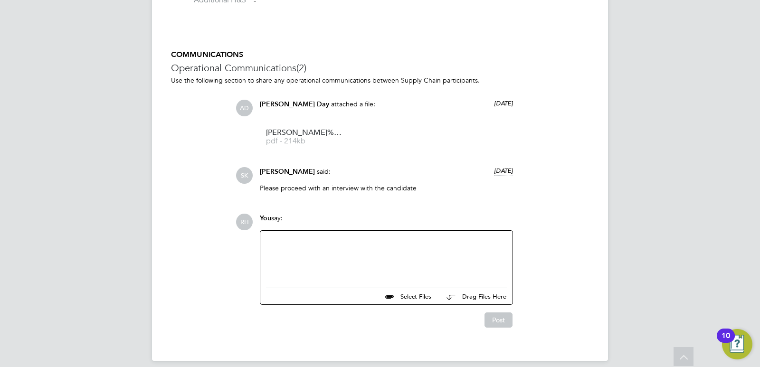
click at [281, 260] on div at bounding box center [386, 257] width 241 height 41
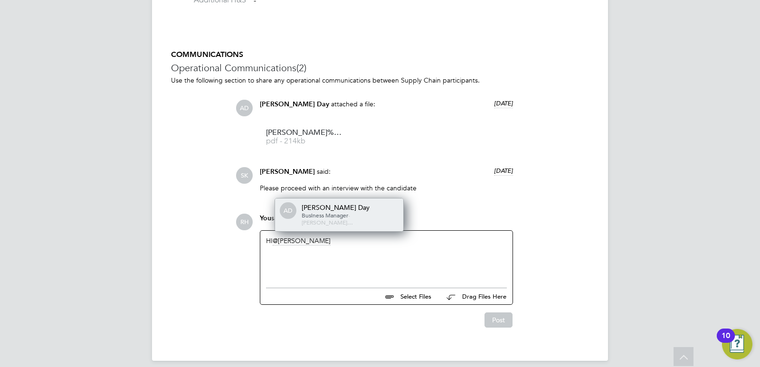
click at [341, 212] on div "[PERSON_NAME] Day" at bounding box center [349, 207] width 95 height 9
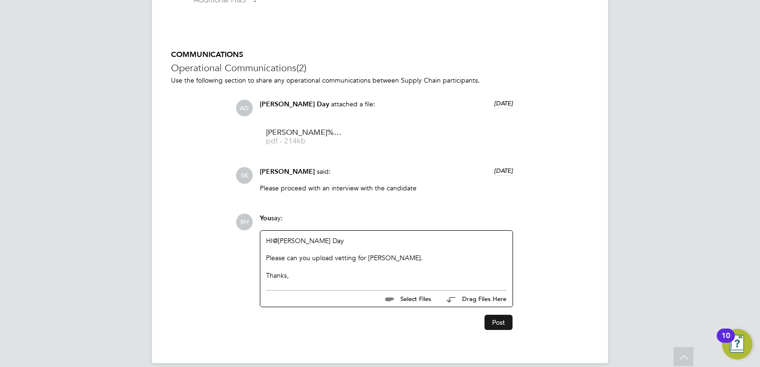
click at [488, 323] on button "Post" at bounding box center [499, 322] width 28 height 15
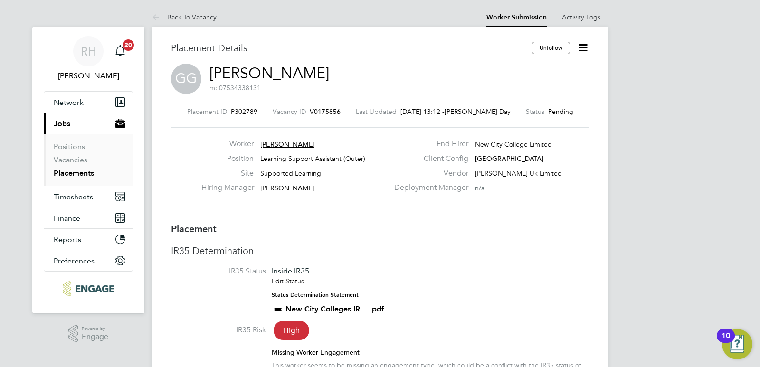
click at [331, 110] on span "V0175856" at bounding box center [325, 111] width 31 height 9
